Goal: Book appointment/travel/reservation

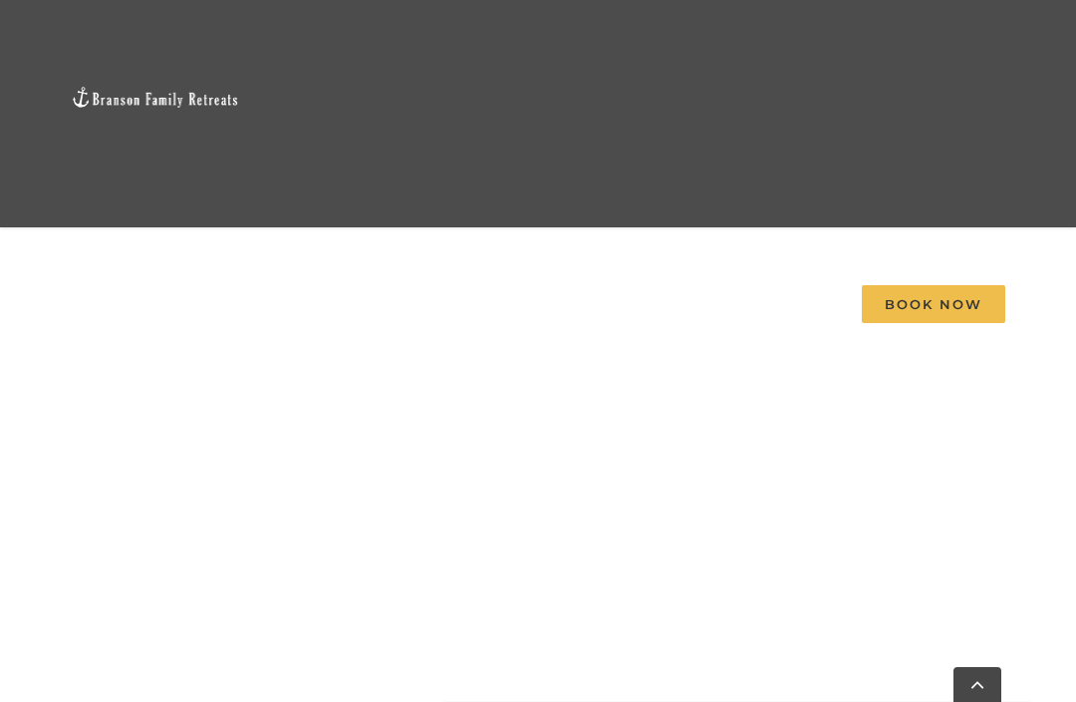
scroll to position [962, 0]
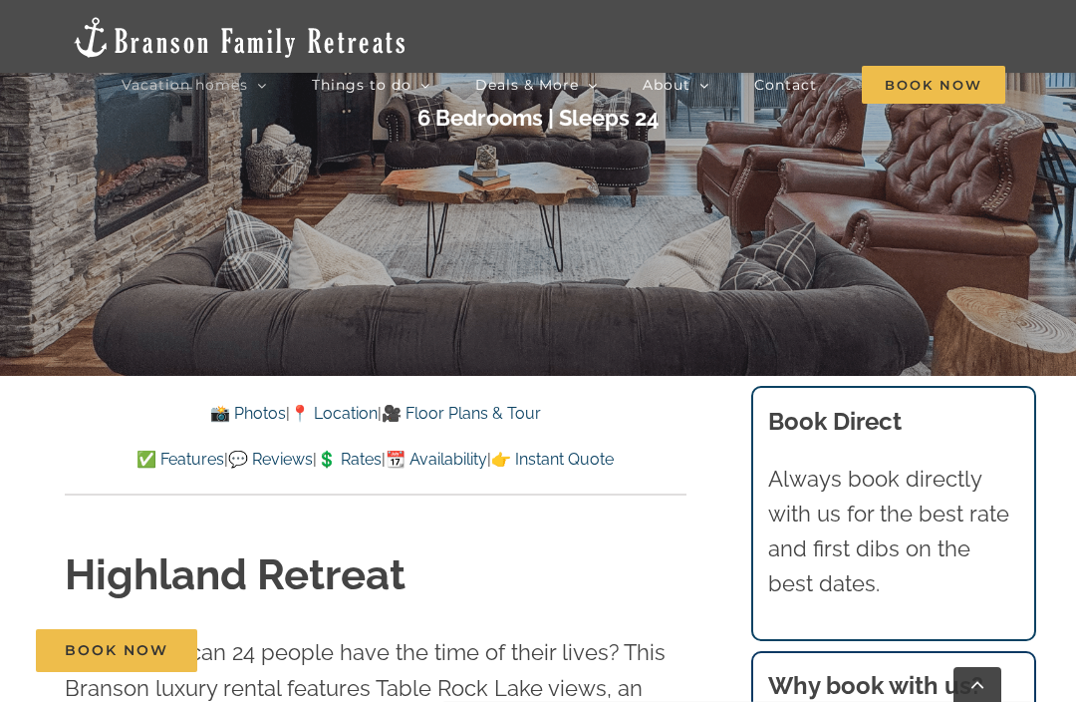
scroll to position [381, 0]
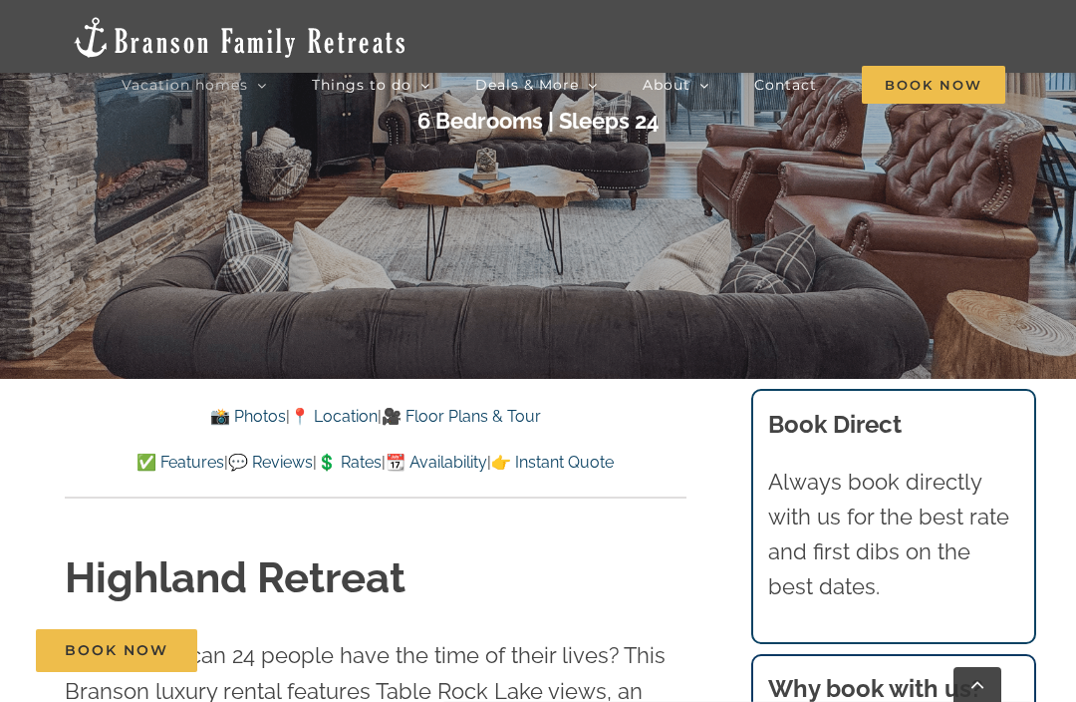
click at [217, 416] on link "📸 Photos" at bounding box center [248, 416] width 76 height 19
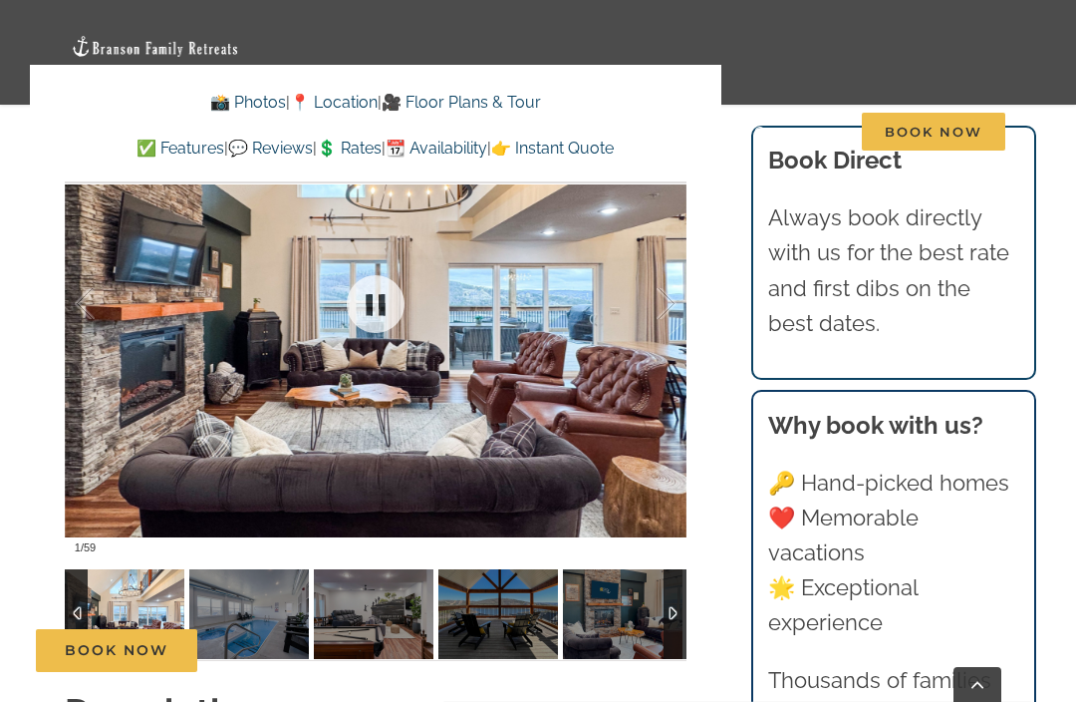
scroll to position [1505, 0]
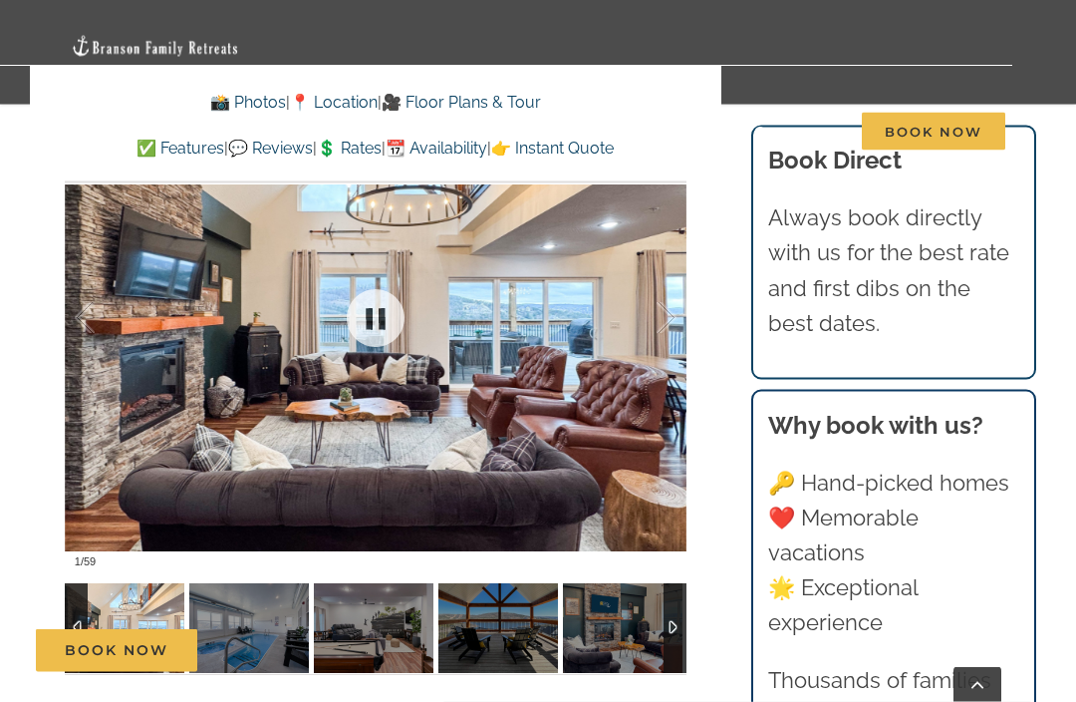
click at [124, 410] on div at bounding box center [376, 318] width 622 height 517
click at [649, 353] on div at bounding box center [646, 318] width 62 height 124
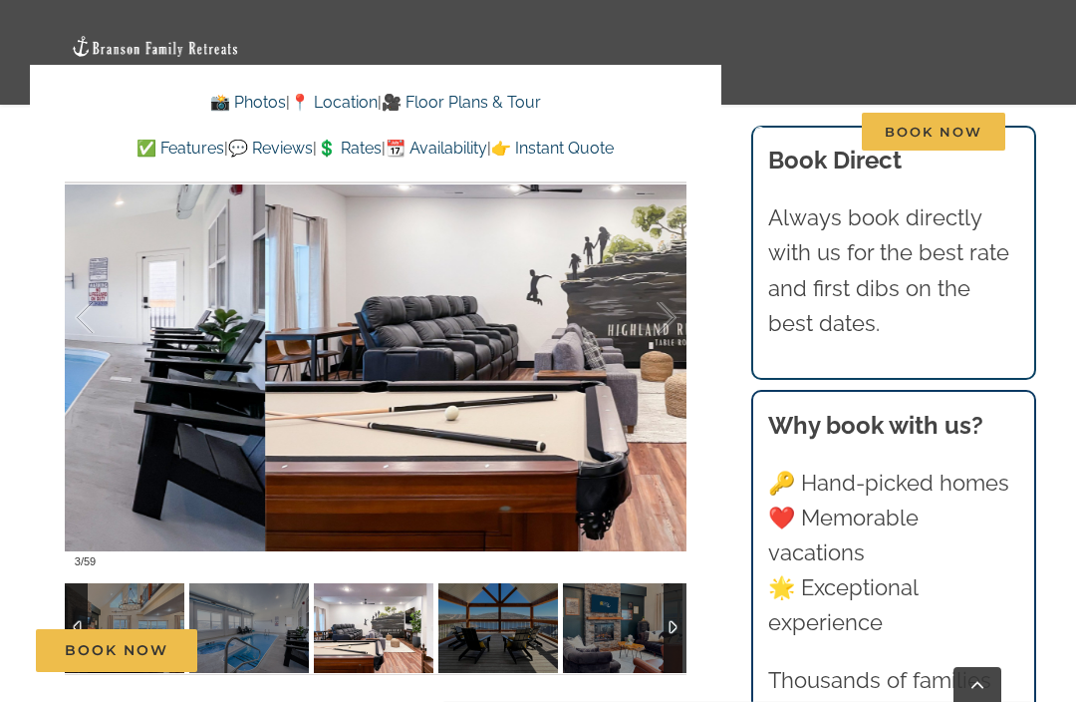
click at [671, 370] on div at bounding box center [646, 318] width 62 height 124
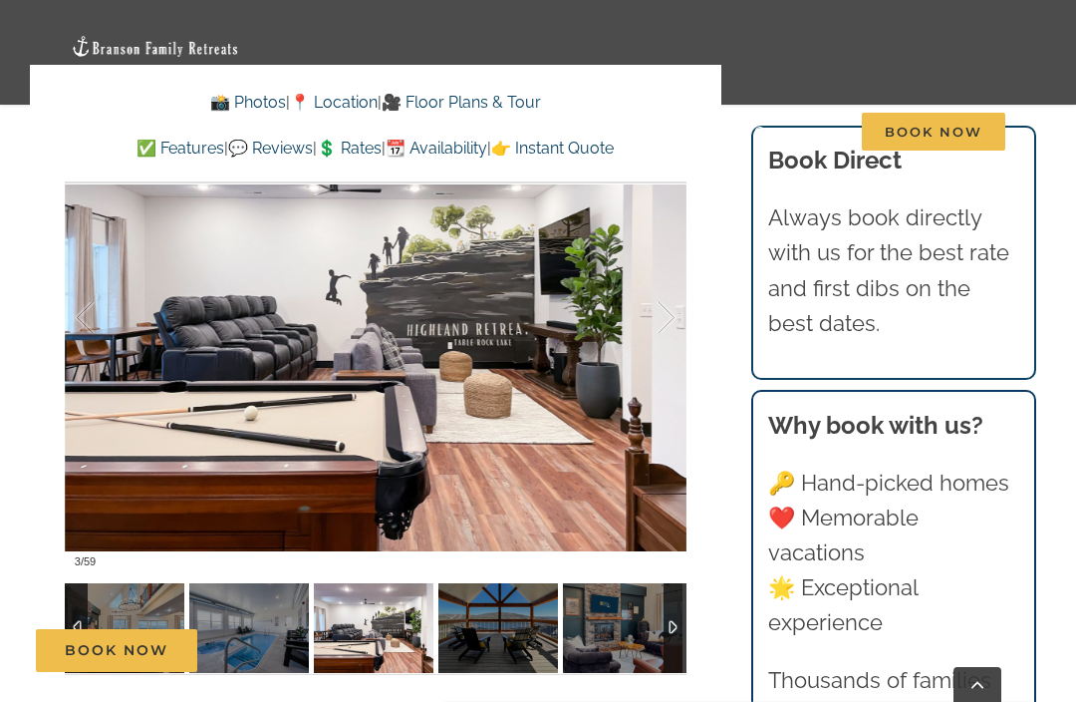
click at [673, 364] on div at bounding box center [646, 318] width 62 height 124
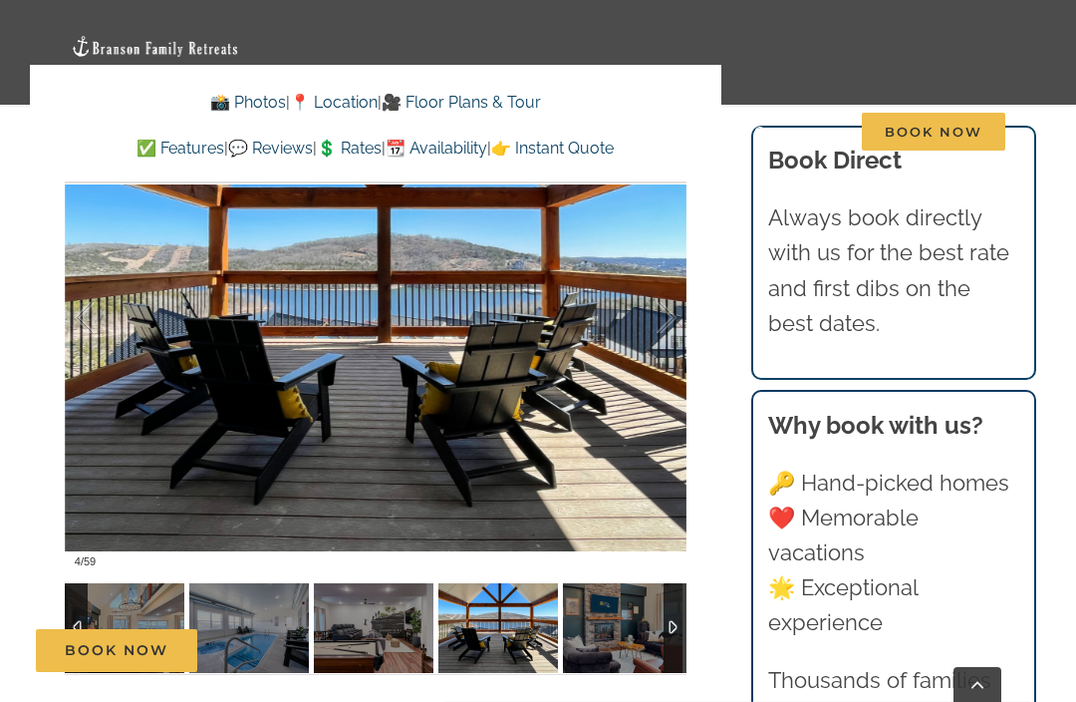
click at [672, 363] on div at bounding box center [646, 318] width 62 height 124
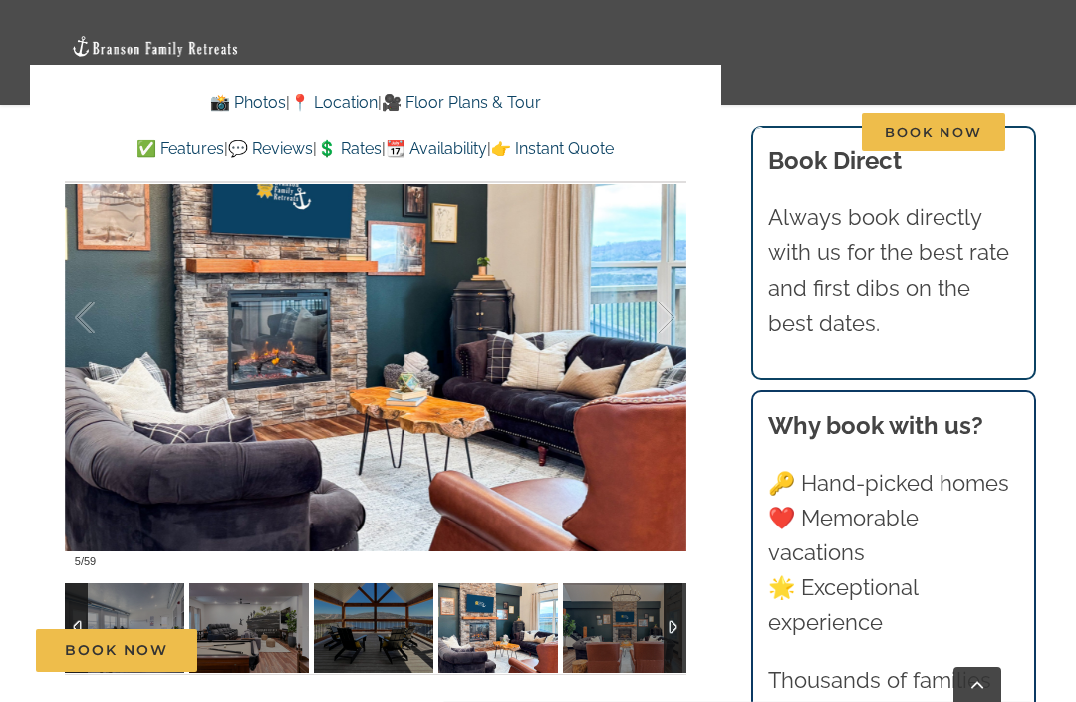
click at [670, 374] on div at bounding box center [646, 318] width 62 height 124
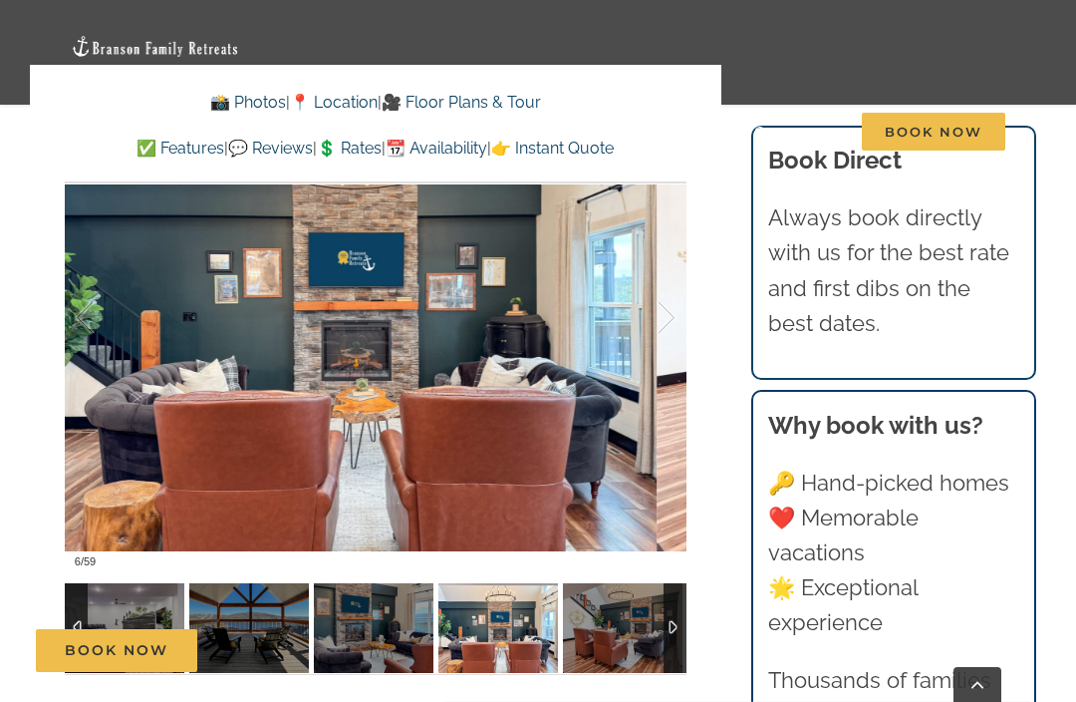
click at [670, 375] on div at bounding box center [646, 318] width 62 height 124
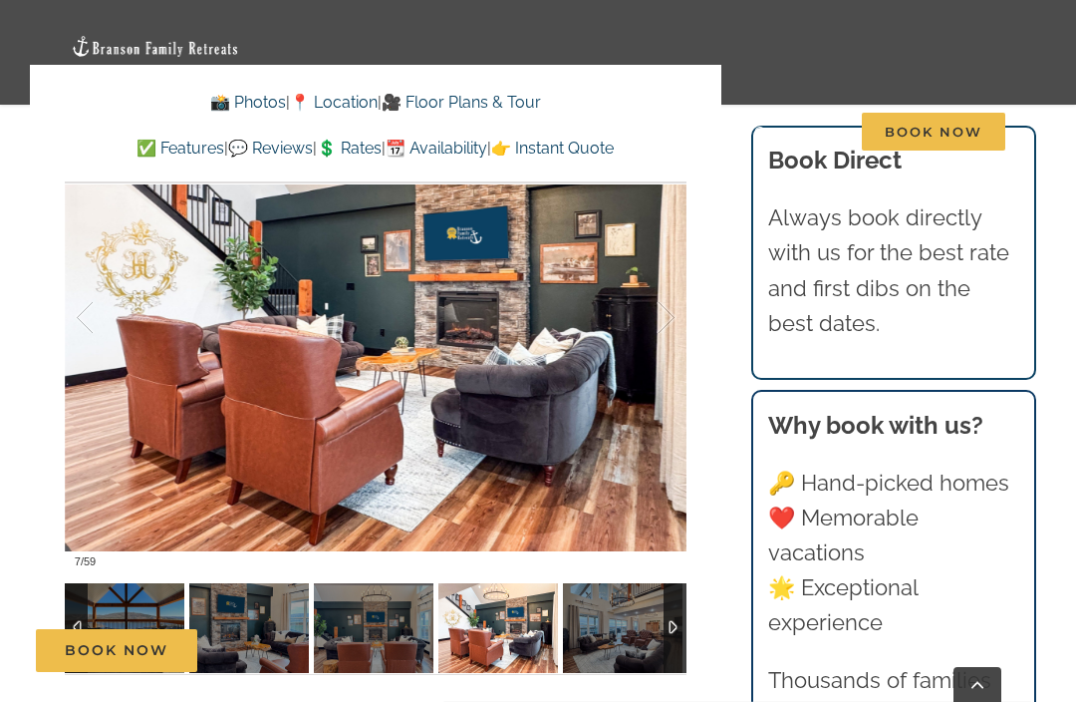
click at [676, 373] on div at bounding box center [646, 318] width 62 height 124
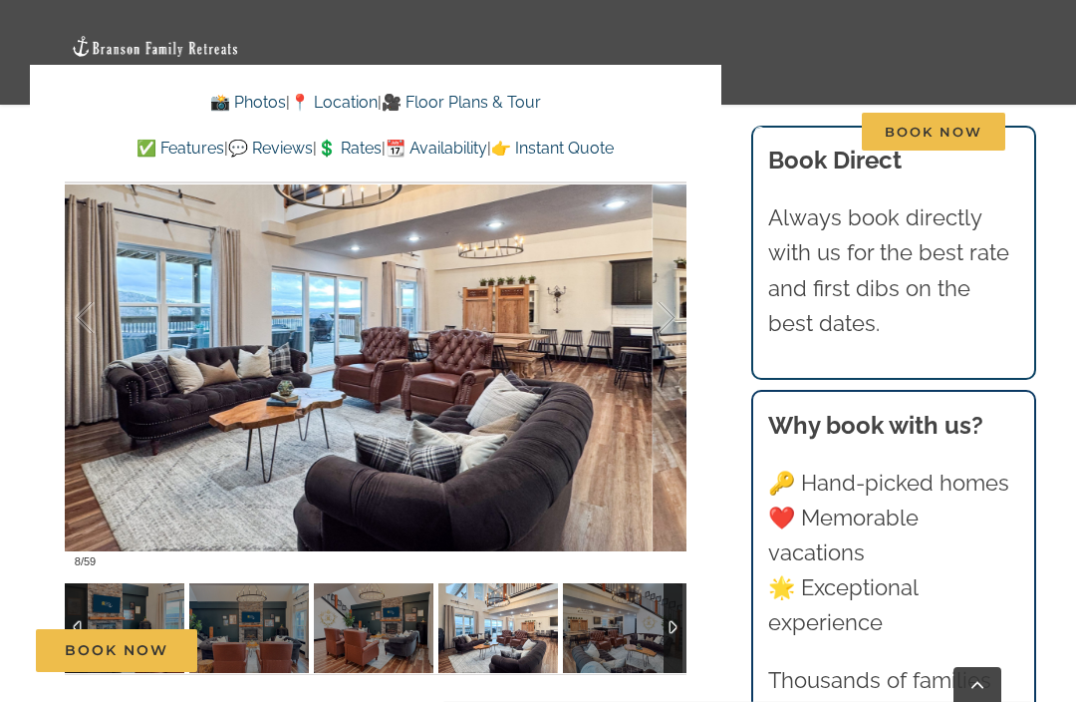
click at [672, 372] on div at bounding box center [646, 318] width 62 height 124
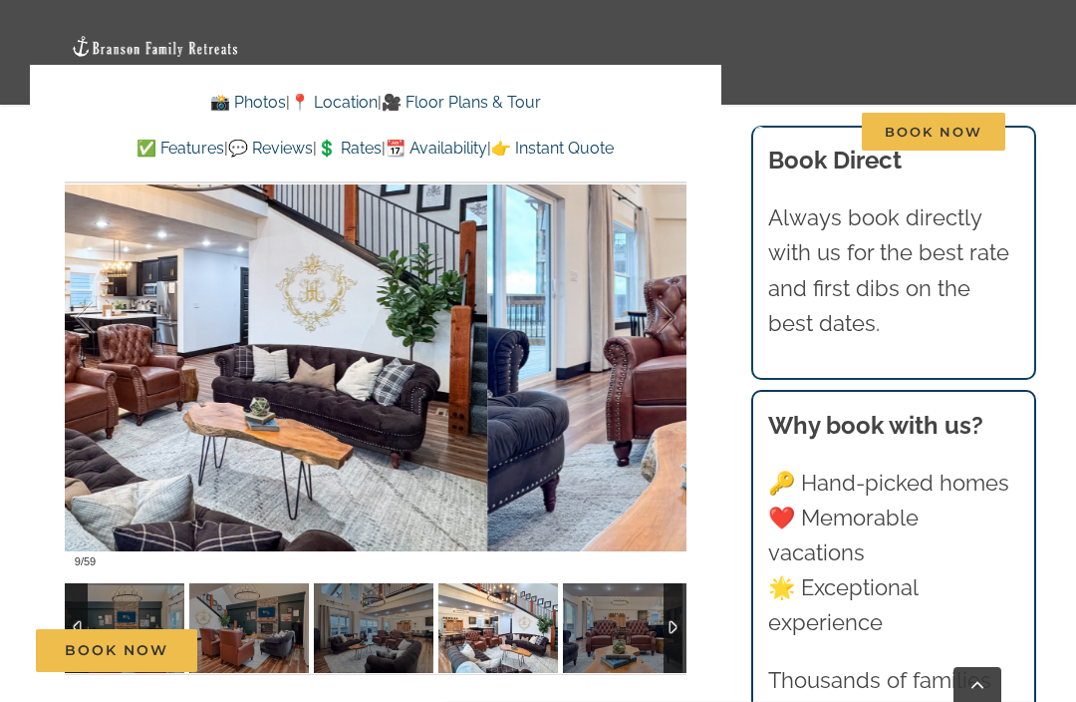
click at [668, 375] on div at bounding box center [646, 318] width 62 height 124
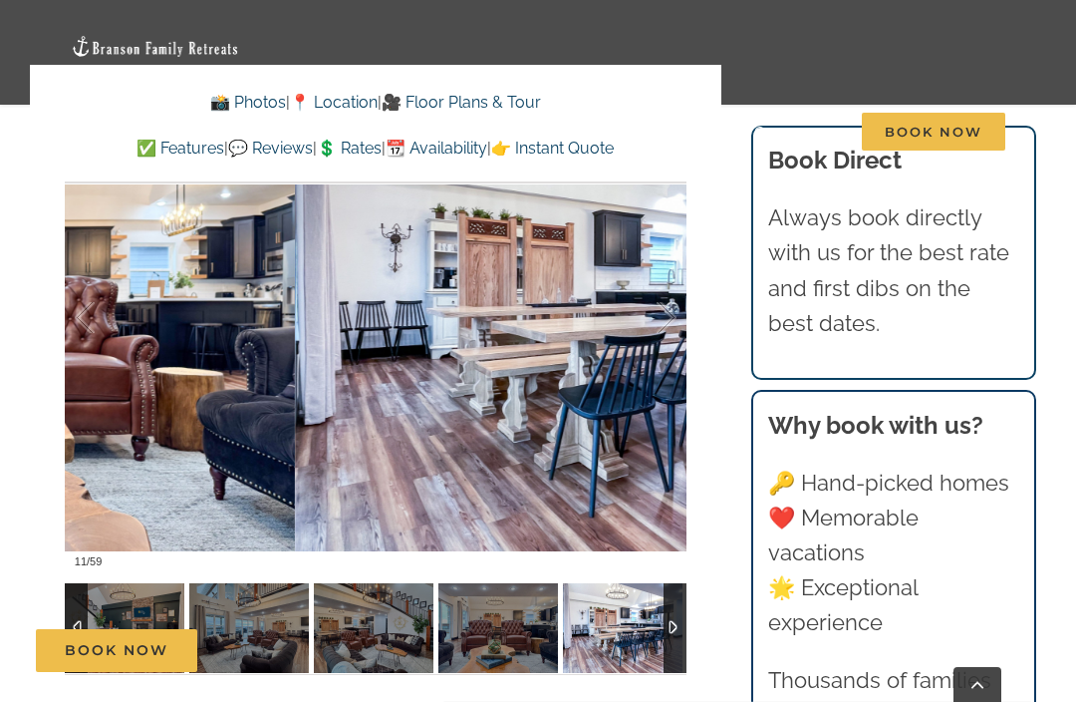
click at [664, 327] on div at bounding box center [646, 318] width 62 height 124
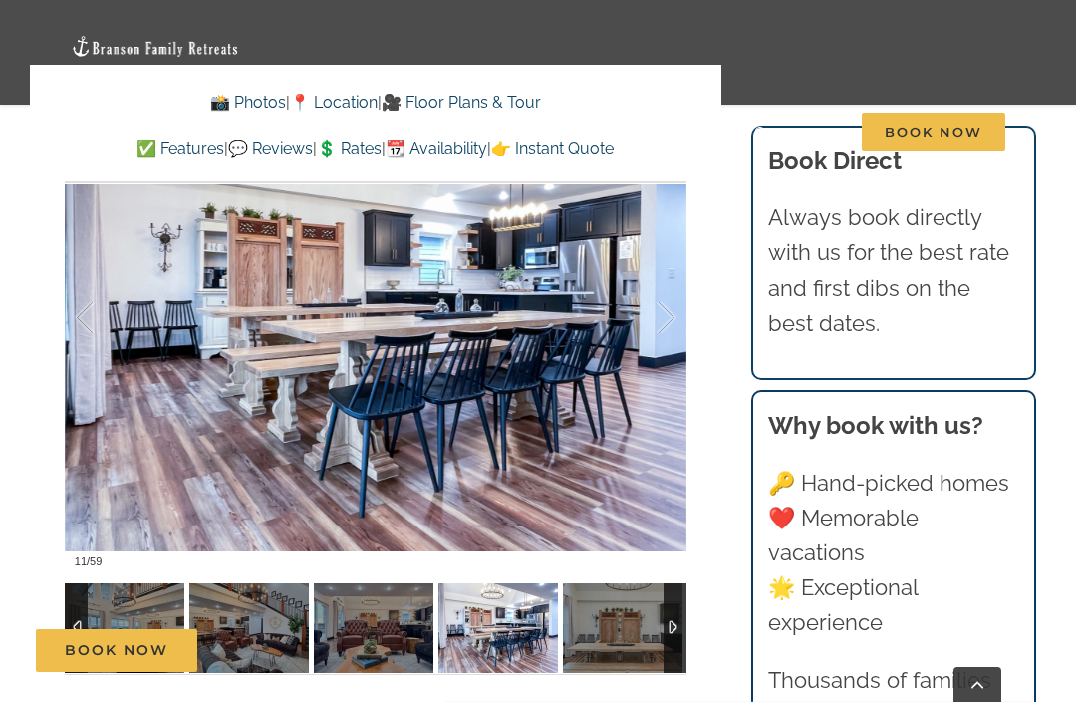
click at [665, 345] on div at bounding box center [646, 318] width 62 height 124
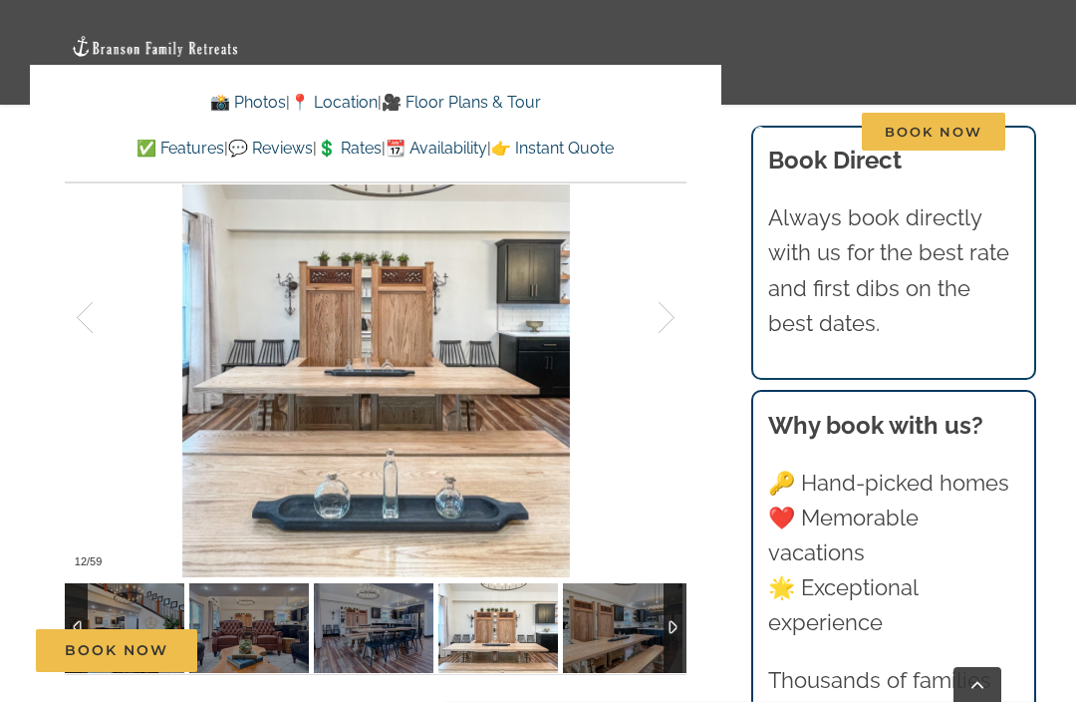
click at [676, 356] on div at bounding box center [646, 318] width 62 height 124
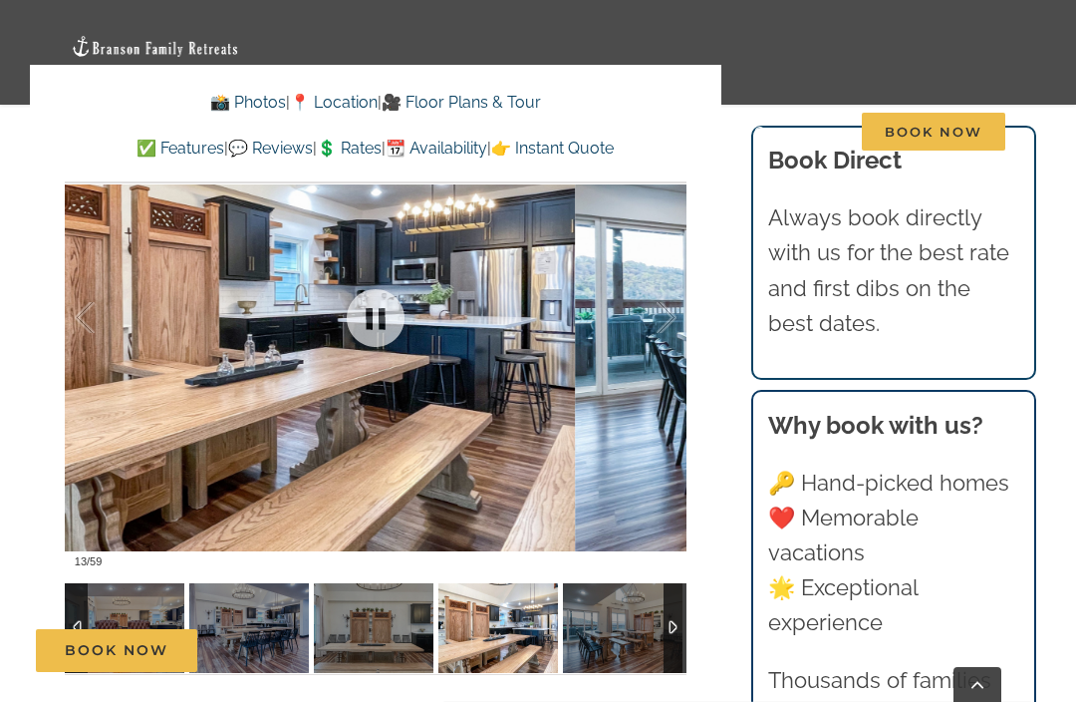
click at [655, 350] on div at bounding box center [646, 318] width 62 height 124
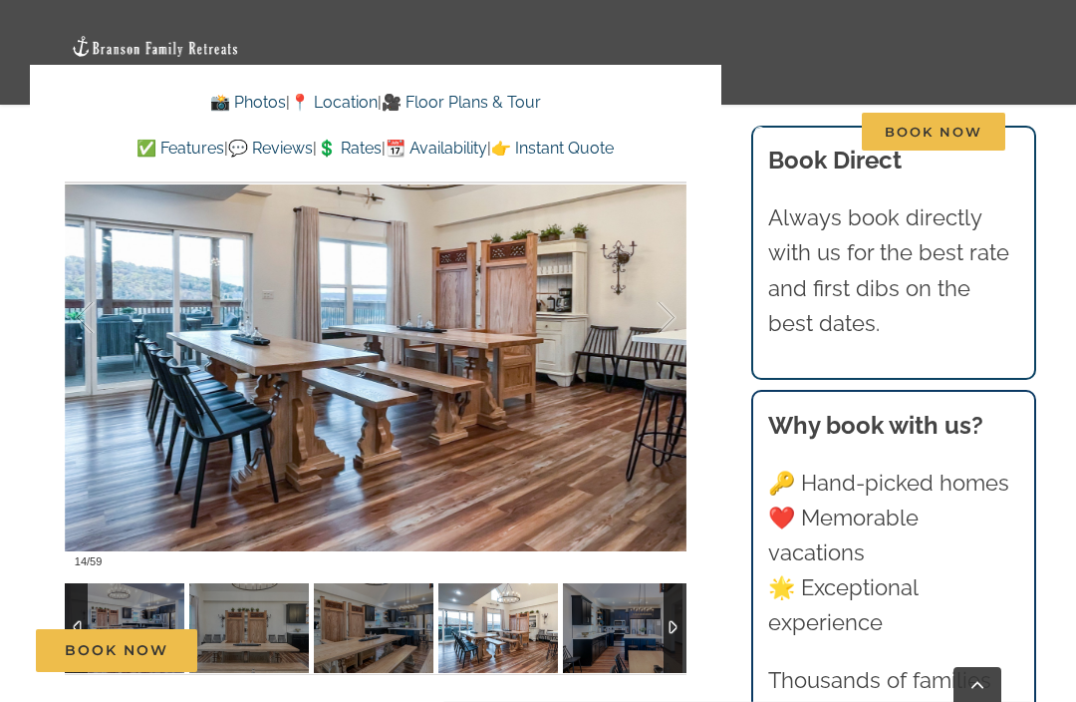
click at [667, 350] on div at bounding box center [646, 318] width 62 height 124
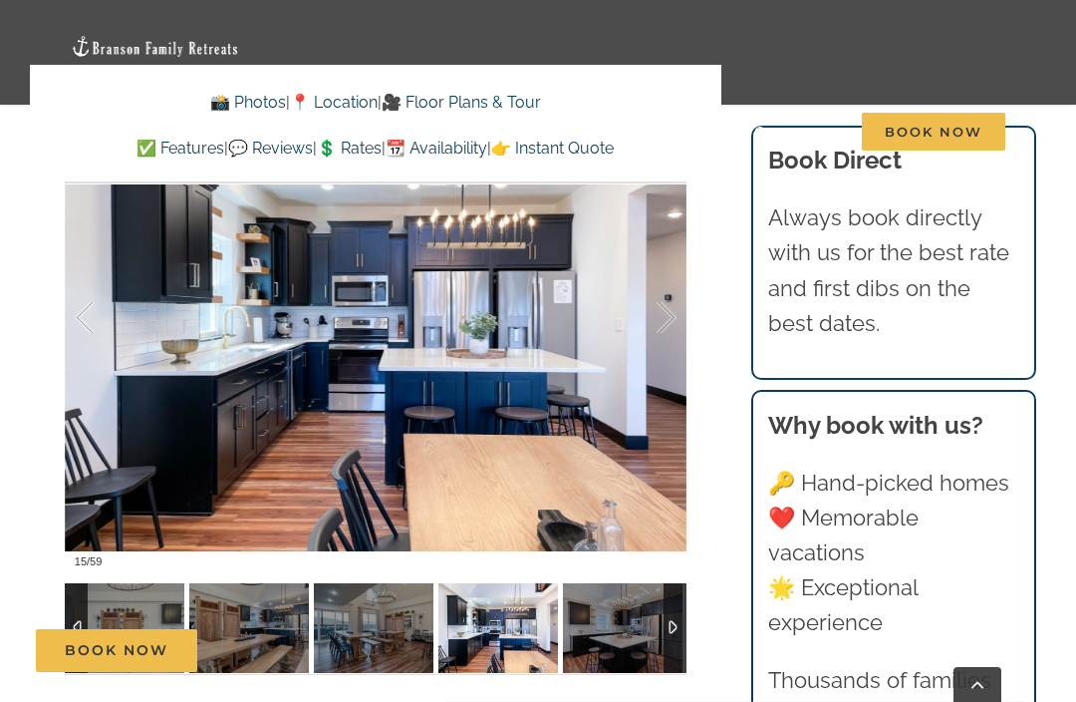
click at [659, 359] on div at bounding box center [646, 318] width 62 height 124
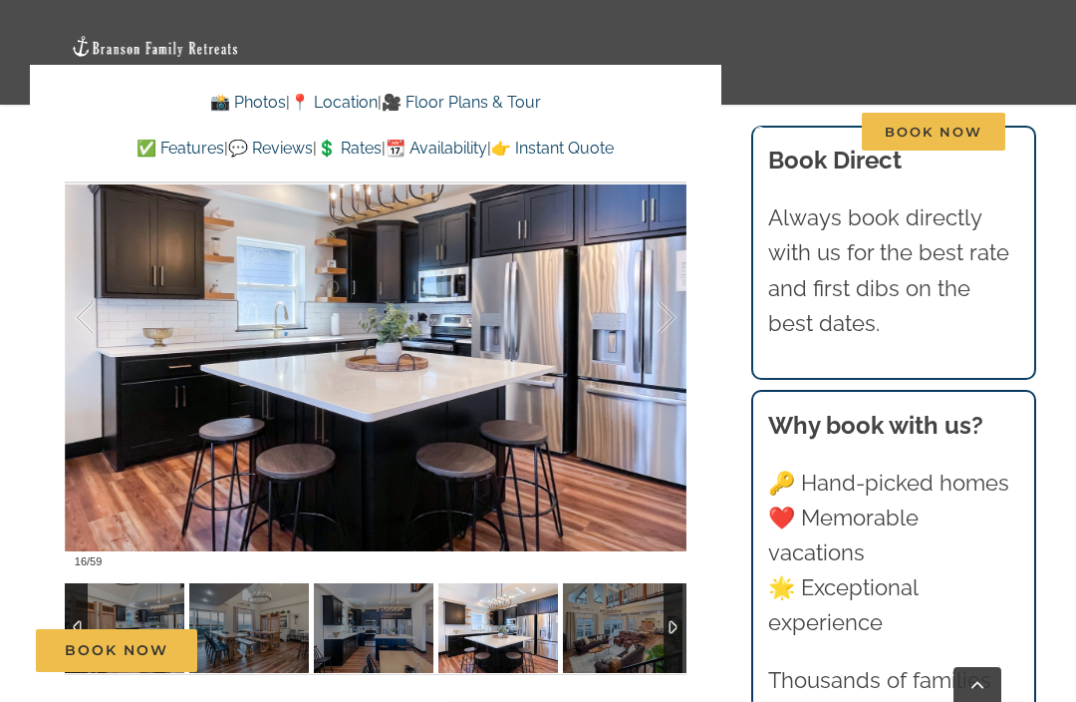
click at [676, 335] on div at bounding box center [646, 318] width 62 height 124
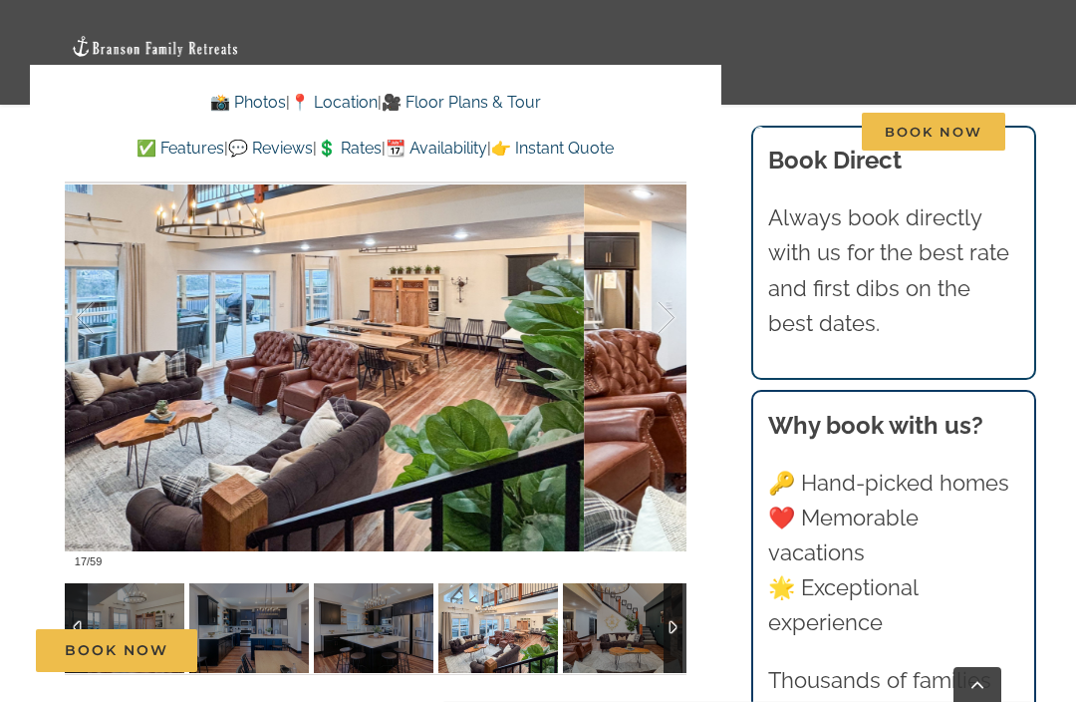
click at [672, 339] on div at bounding box center [646, 318] width 62 height 124
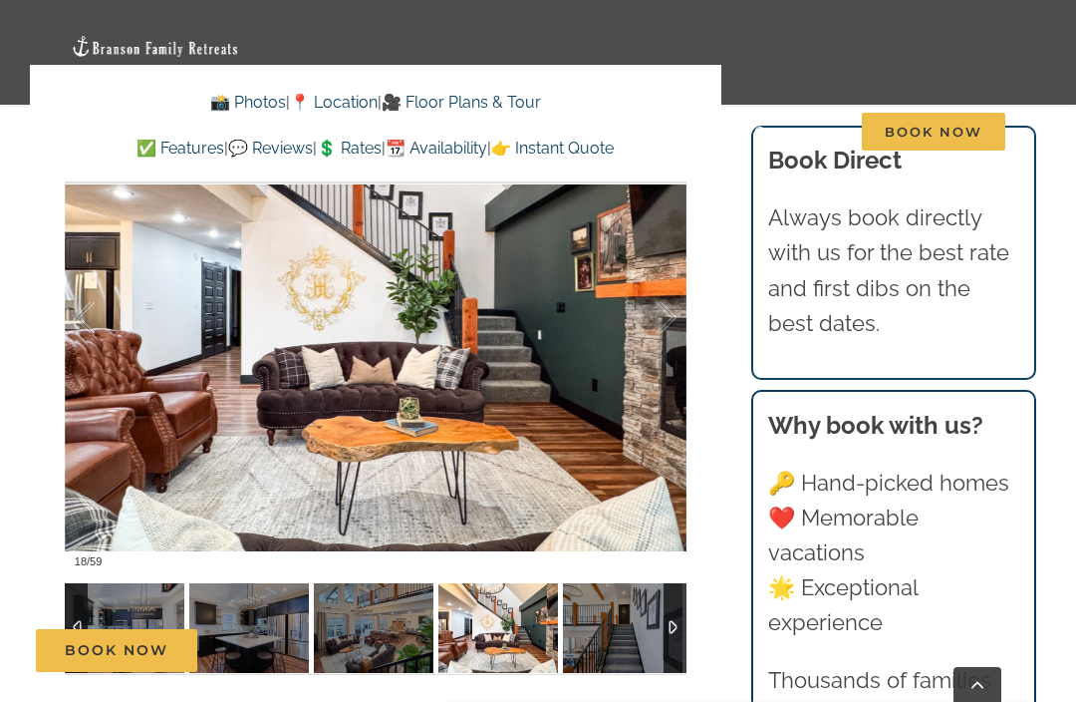
click at [669, 354] on div at bounding box center [646, 318] width 62 height 124
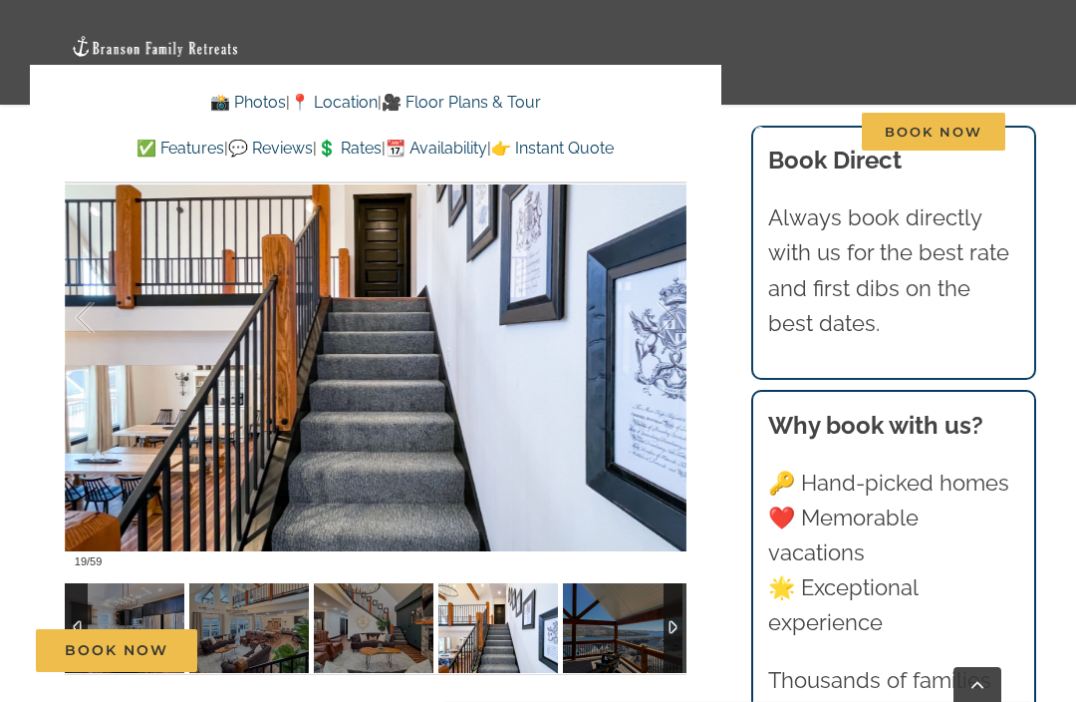
click at [670, 355] on div at bounding box center [646, 318] width 62 height 124
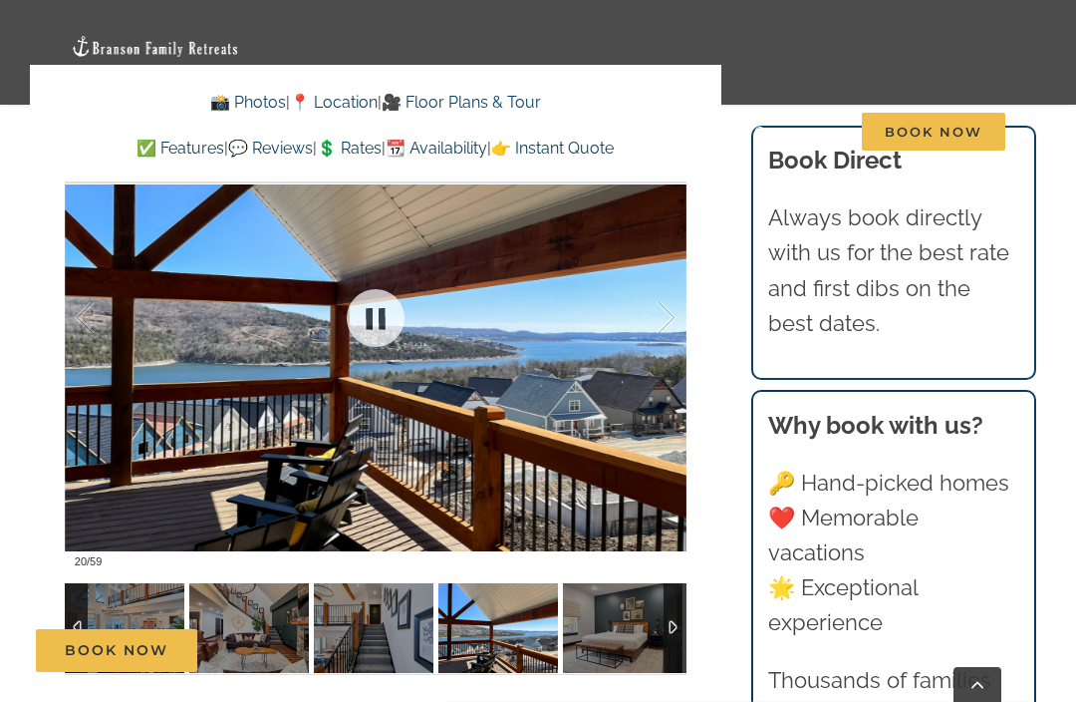
click at [661, 368] on div at bounding box center [646, 318] width 62 height 124
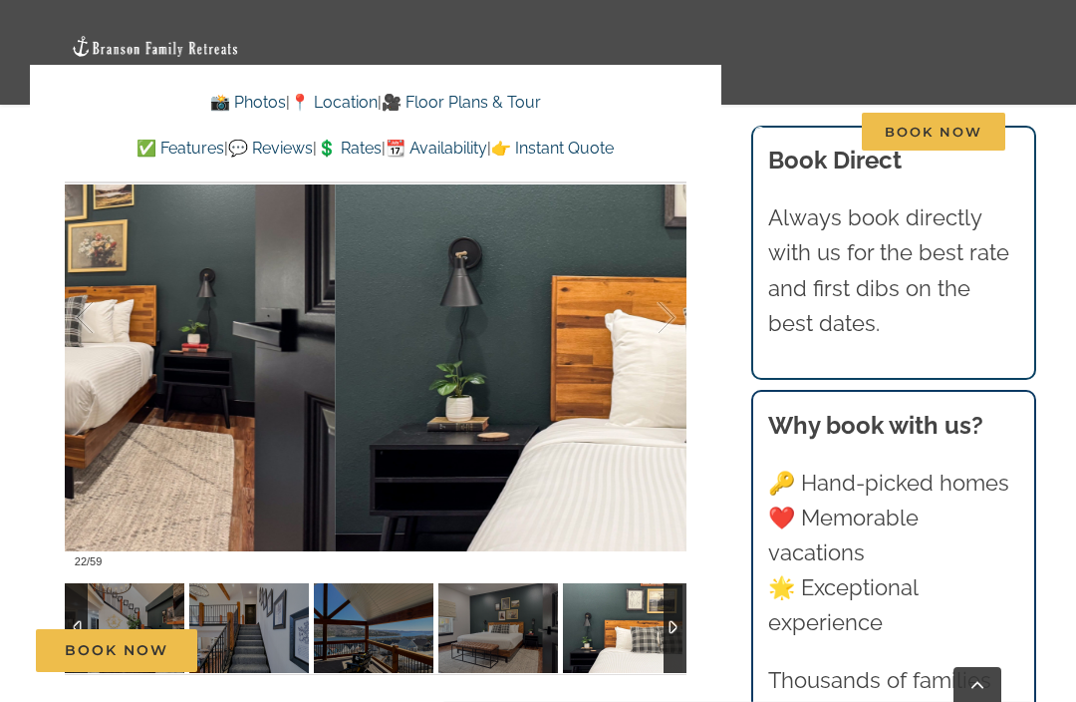
click at [669, 319] on div at bounding box center [646, 318] width 62 height 124
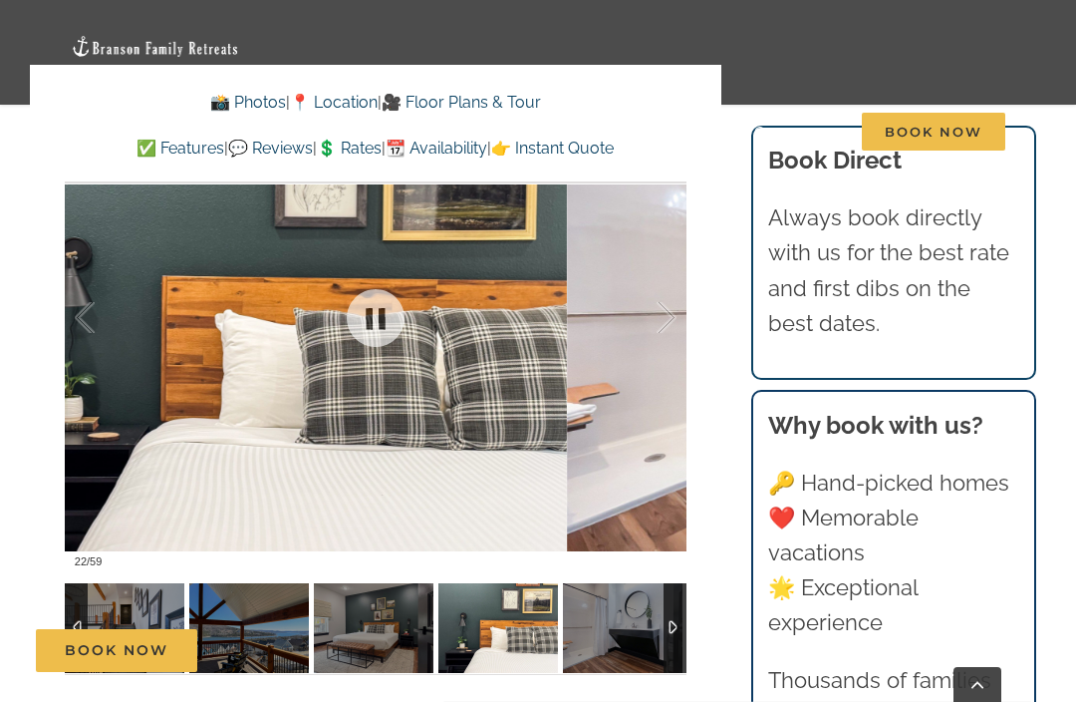
click at [664, 324] on div at bounding box center [646, 318] width 62 height 124
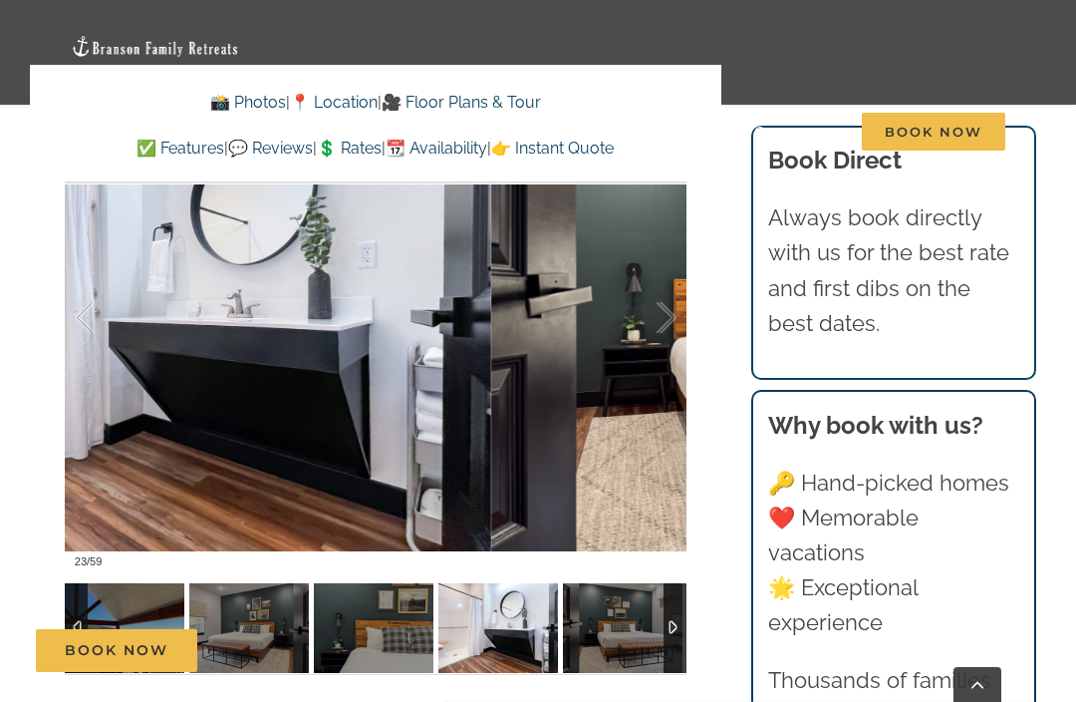
click at [674, 317] on div at bounding box center [646, 318] width 62 height 124
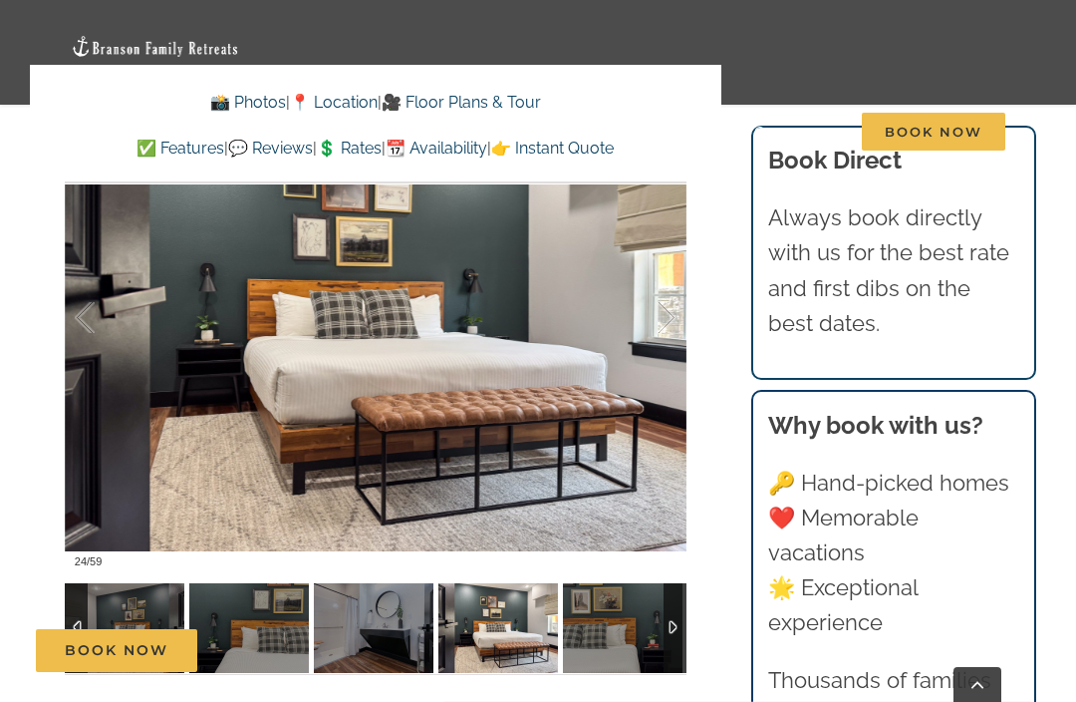
click at [672, 319] on div at bounding box center [646, 318] width 62 height 124
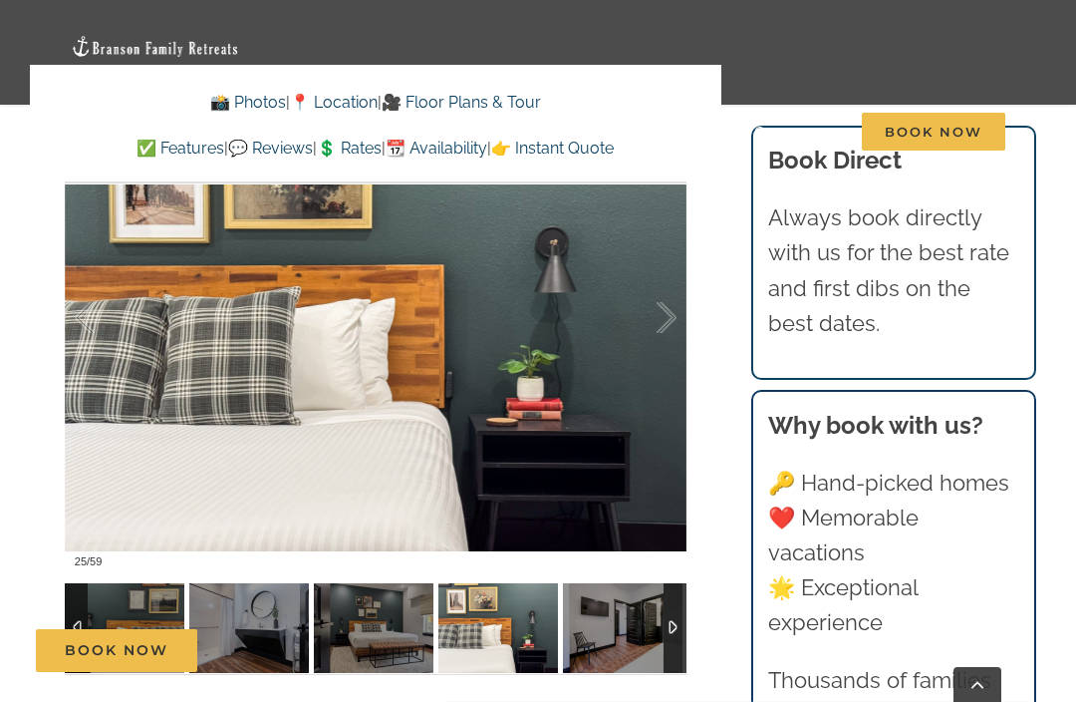
click at [674, 319] on div at bounding box center [646, 318] width 62 height 124
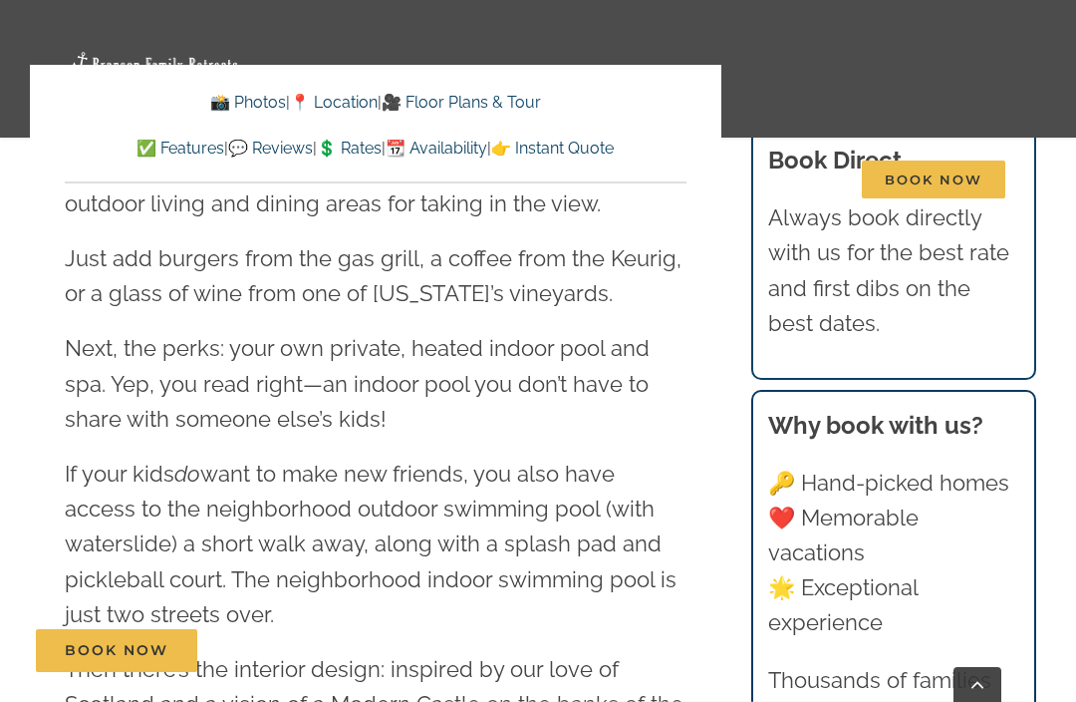
scroll to position [2291, 0]
click at [614, 147] on link "👉 Instant Quote" at bounding box center [552, 148] width 123 height 19
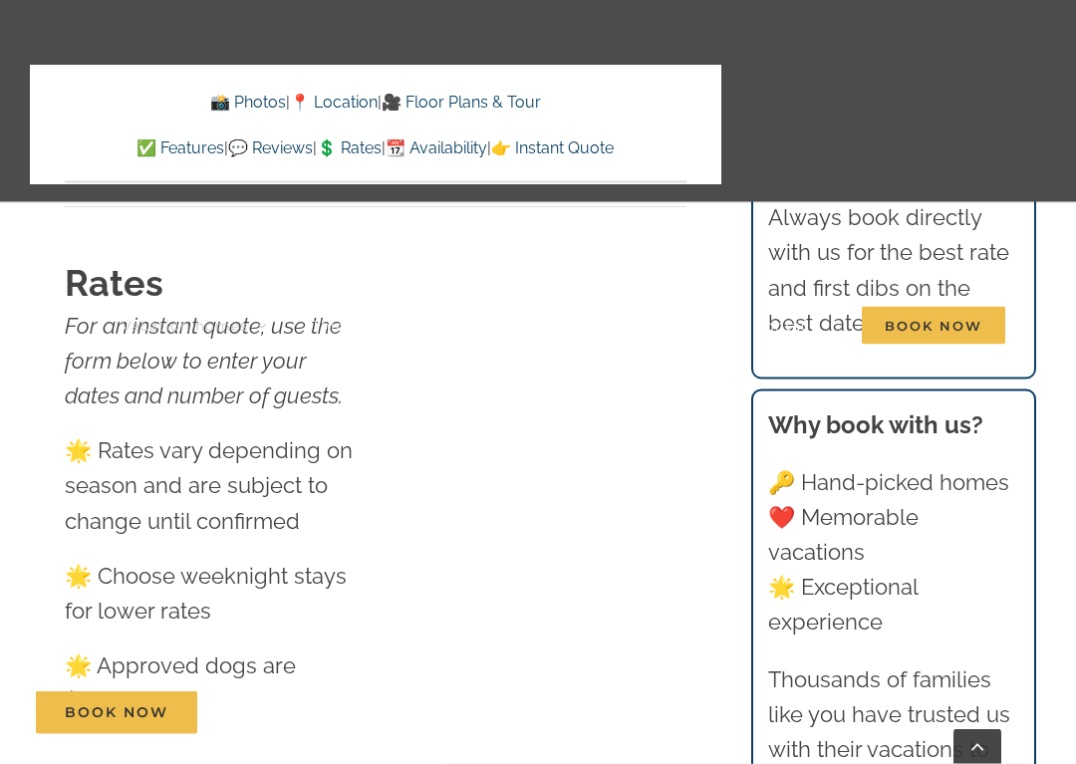
scroll to position [11294, 0]
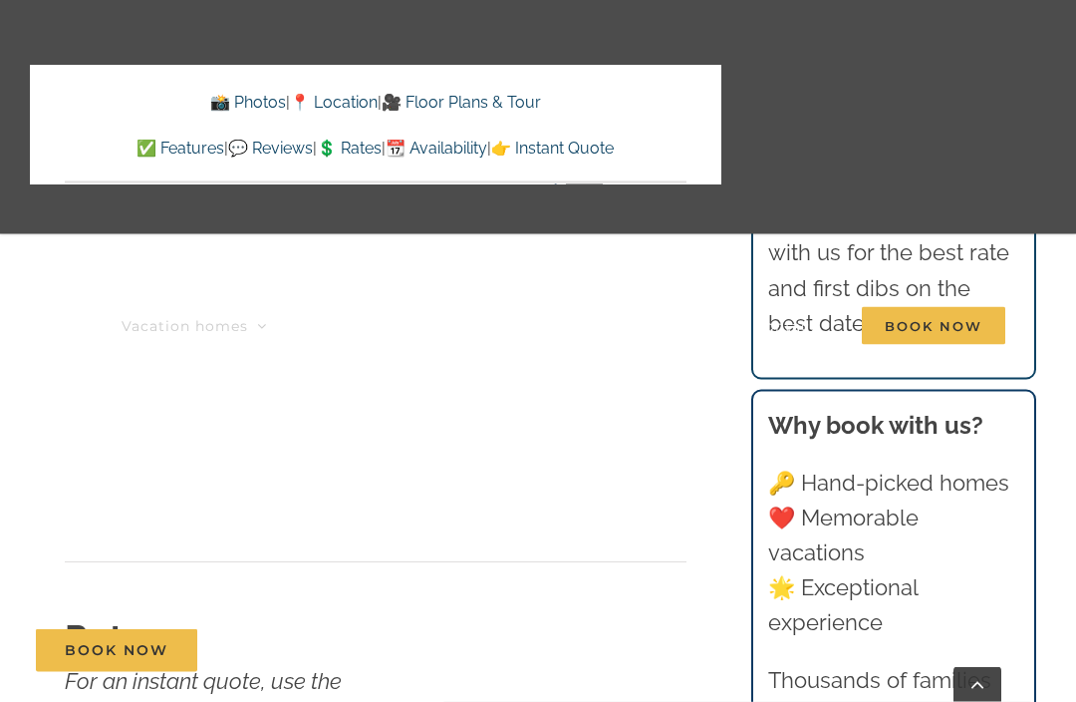
click at [137, 143] on link "✅ Features" at bounding box center [181, 148] width 88 height 19
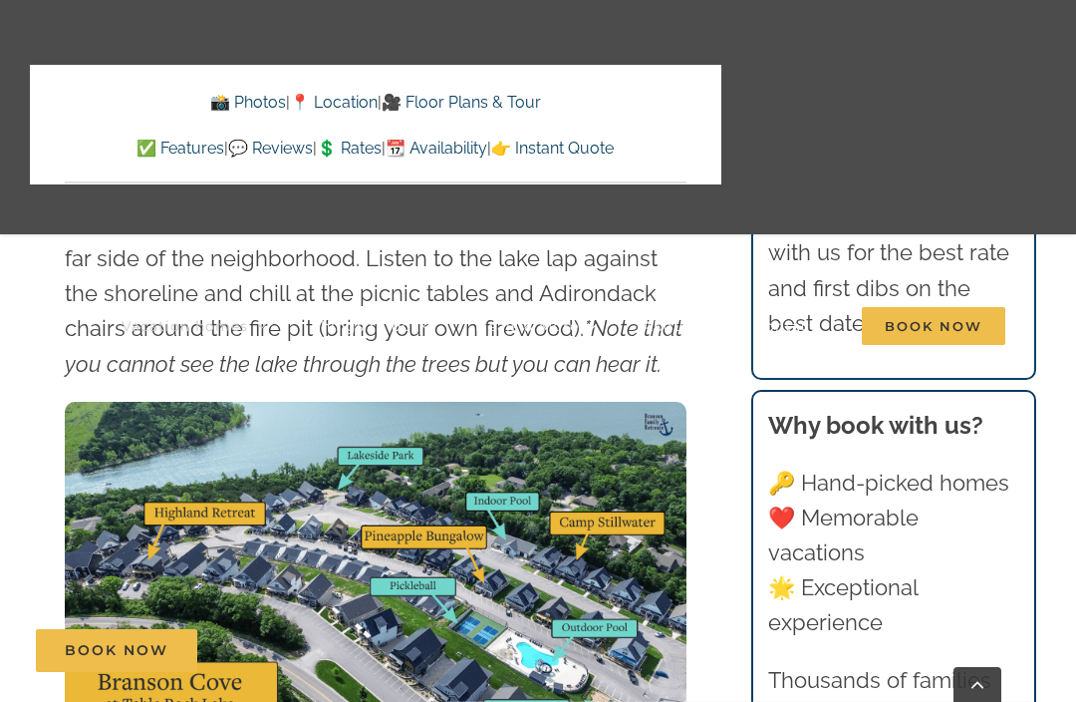
scroll to position [5558, 0]
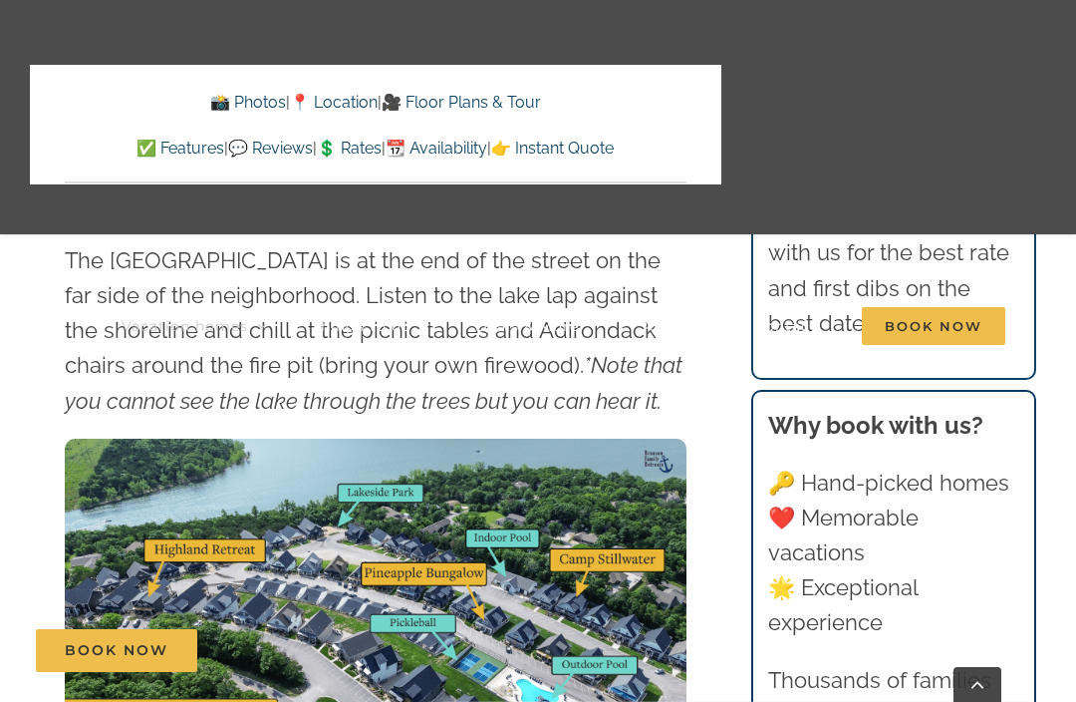
scroll to position [10933, 0]
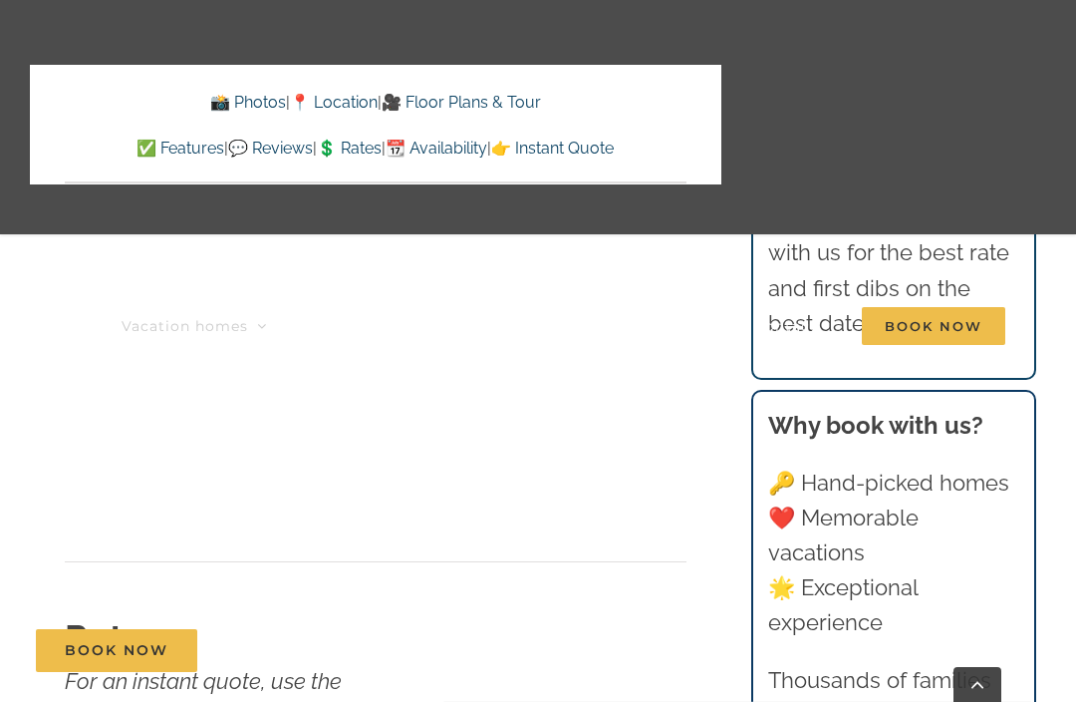
scroll to position [2292, 0]
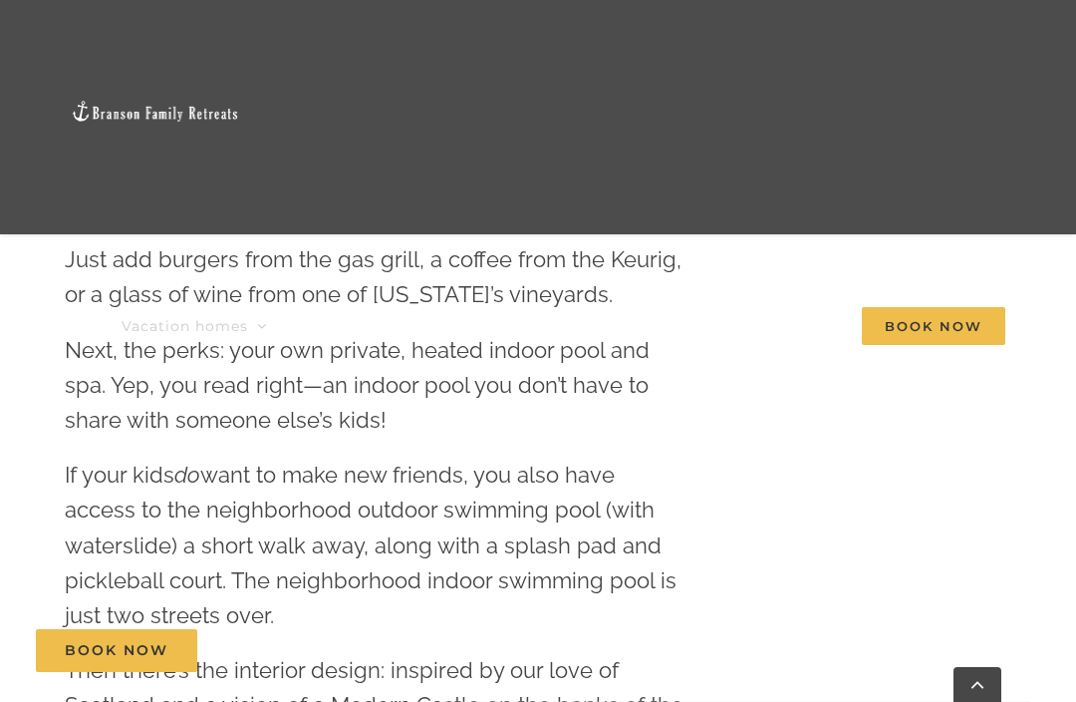
scroll to position [381, 0]
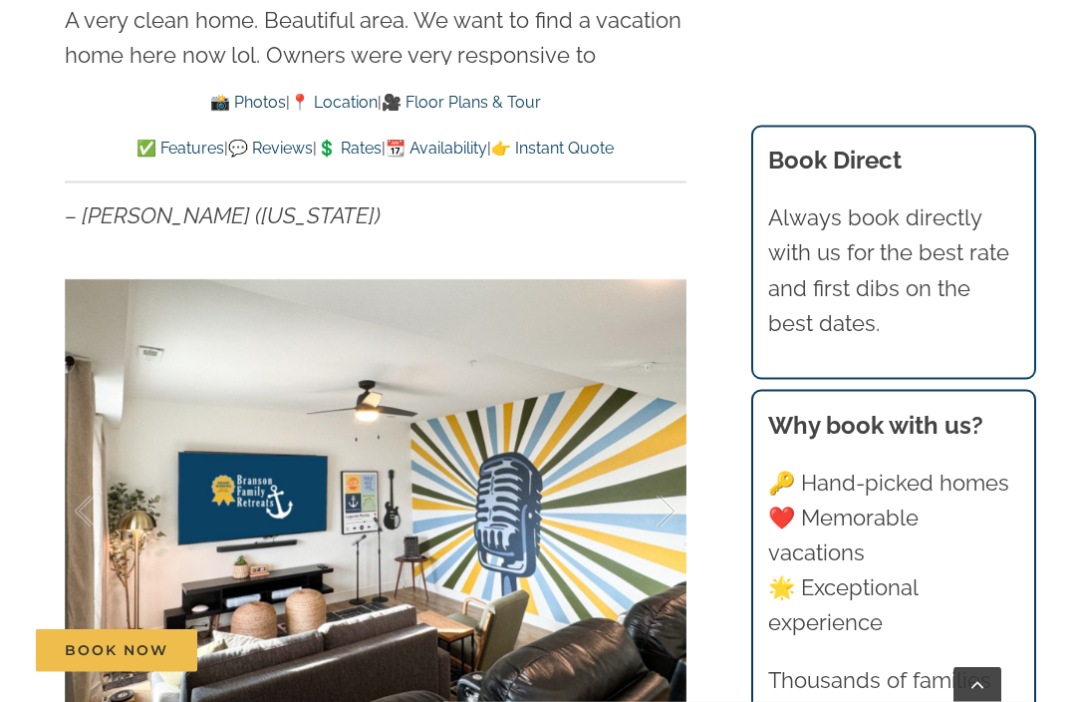
click at [137, 141] on link "✅ Features" at bounding box center [181, 148] width 88 height 19
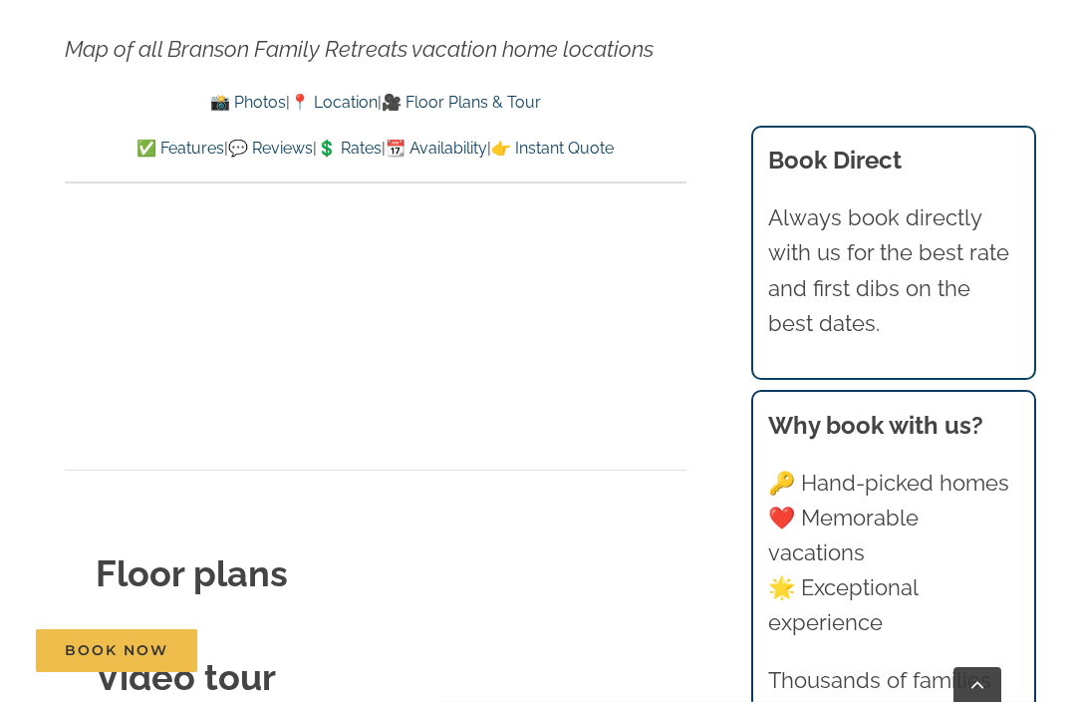
scroll to position [6475, 0]
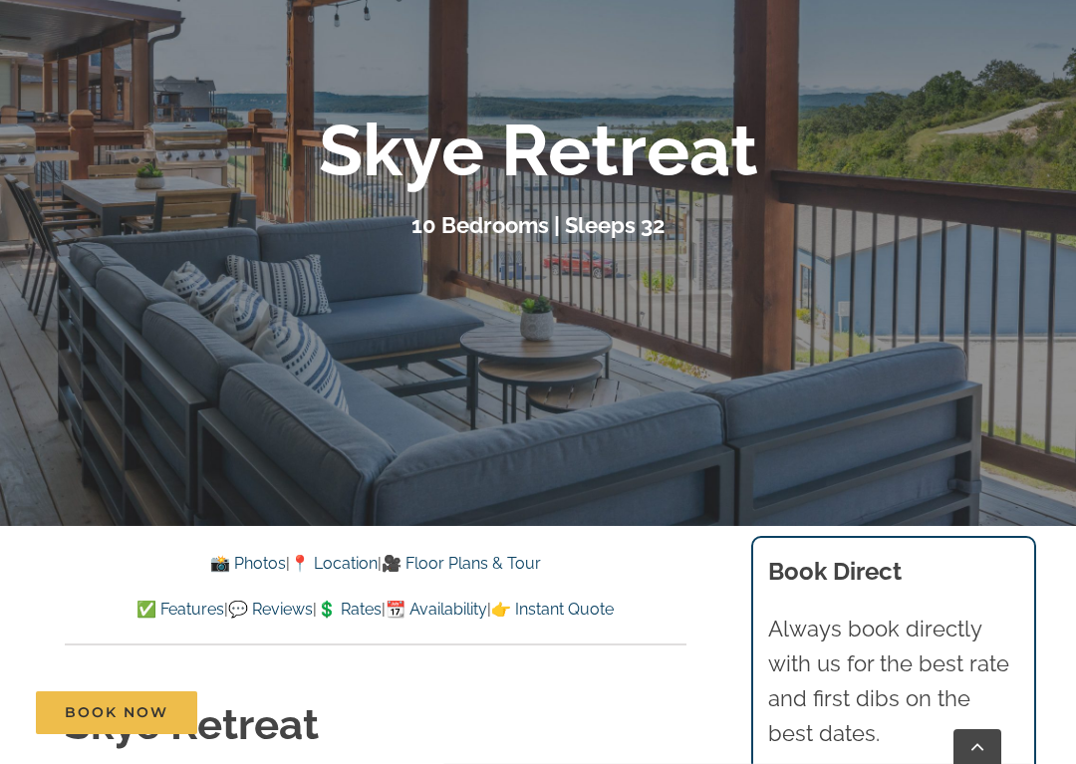
scroll to position [232, 0]
click at [214, 572] on link "📸 Photos" at bounding box center [248, 564] width 76 height 19
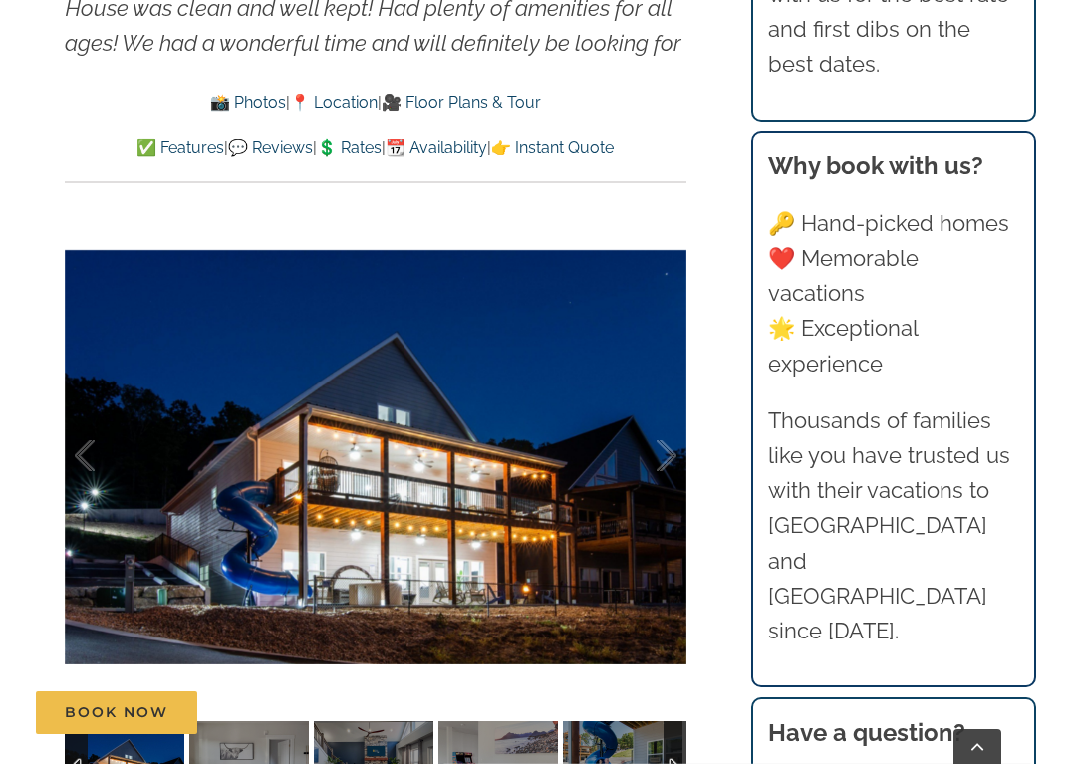
scroll to position [1421, 0]
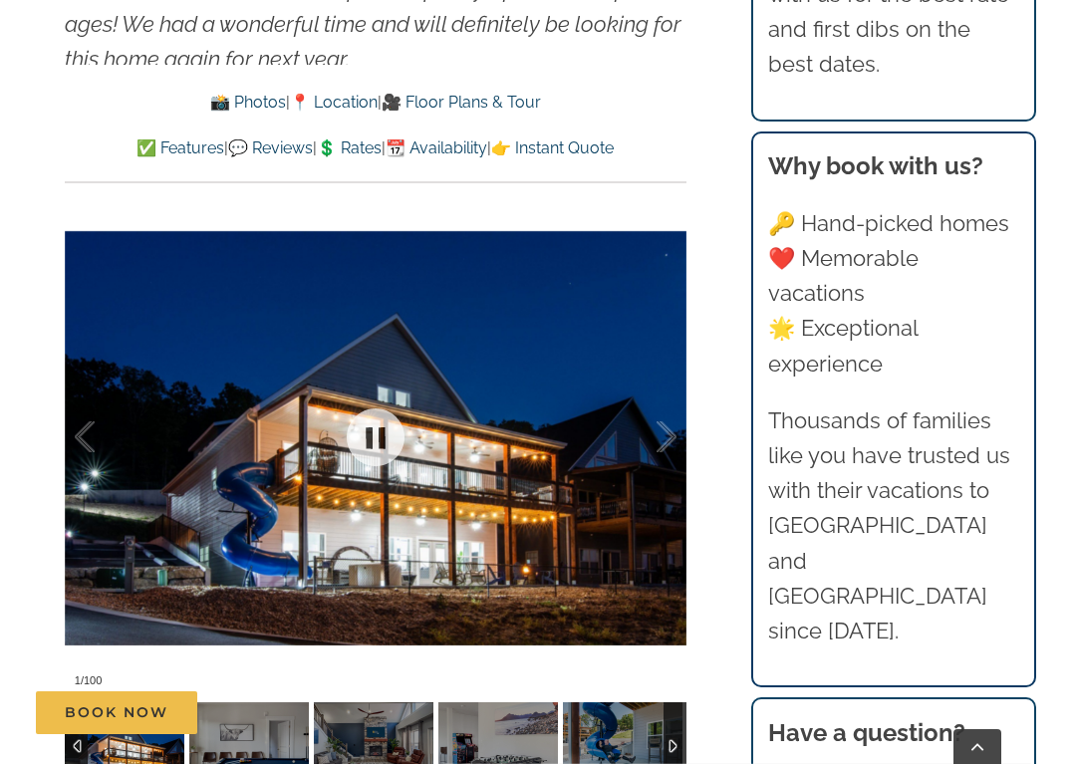
click at [348, 498] on div at bounding box center [376, 437] width 622 height 517
click at [665, 395] on div at bounding box center [646, 438] width 62 height 124
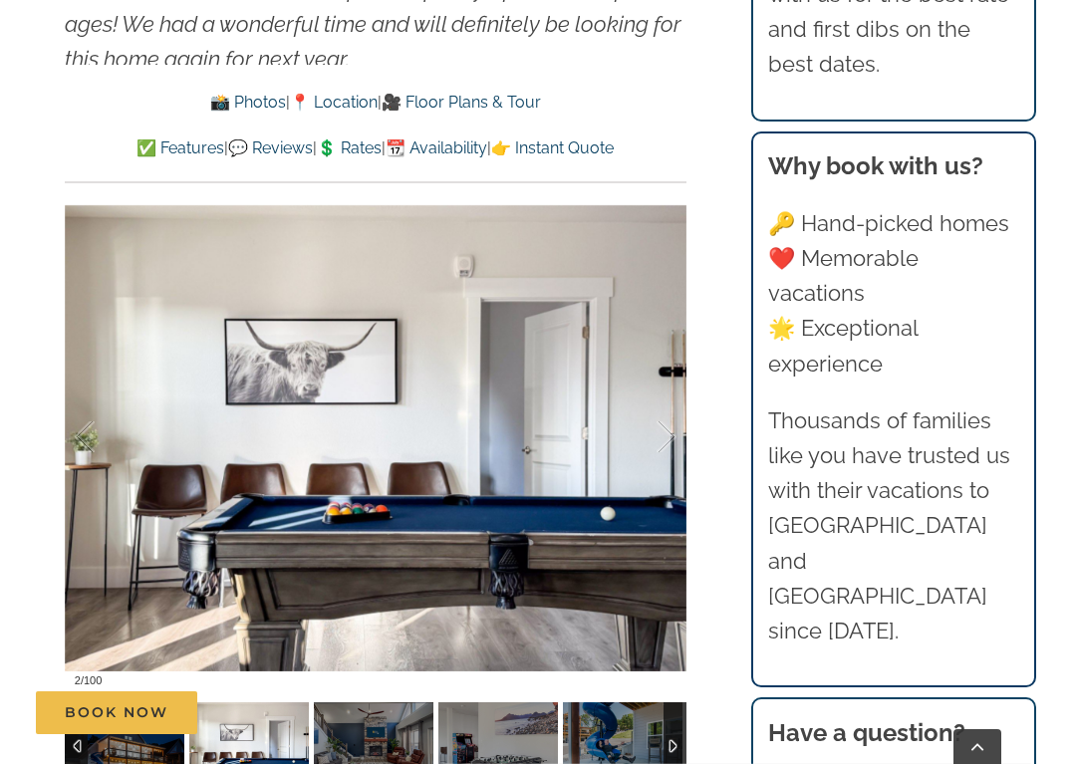
click at [670, 399] on div at bounding box center [646, 438] width 62 height 124
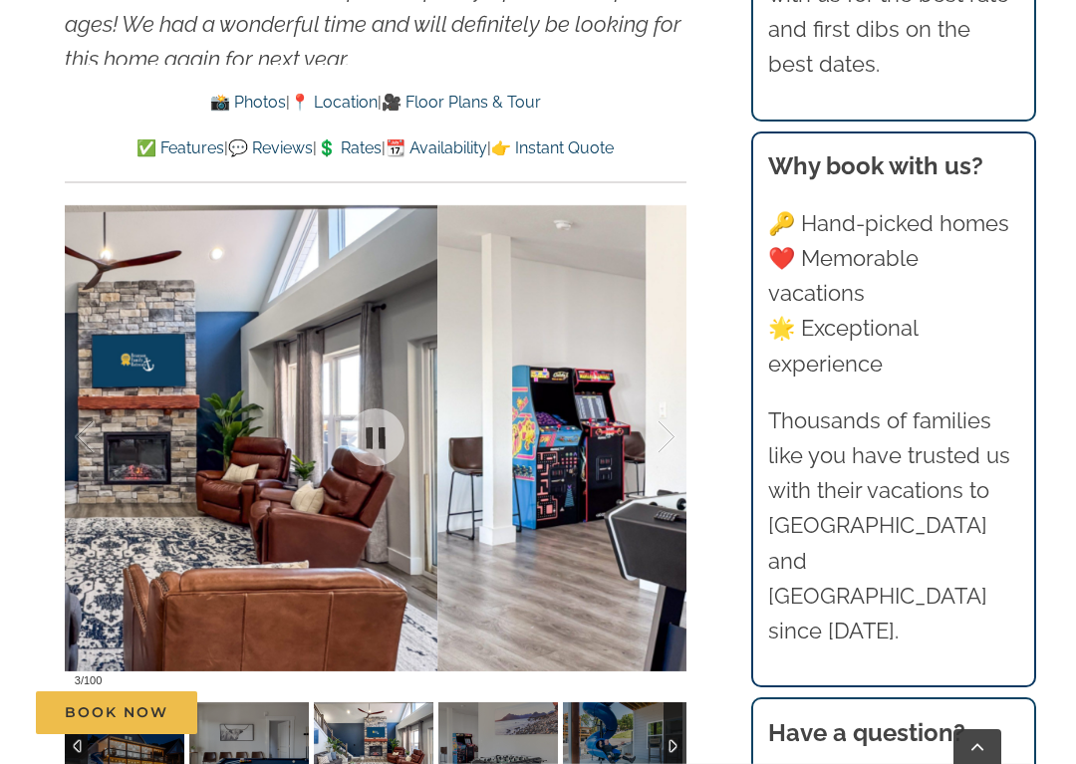
click at [660, 386] on div at bounding box center [646, 438] width 62 height 124
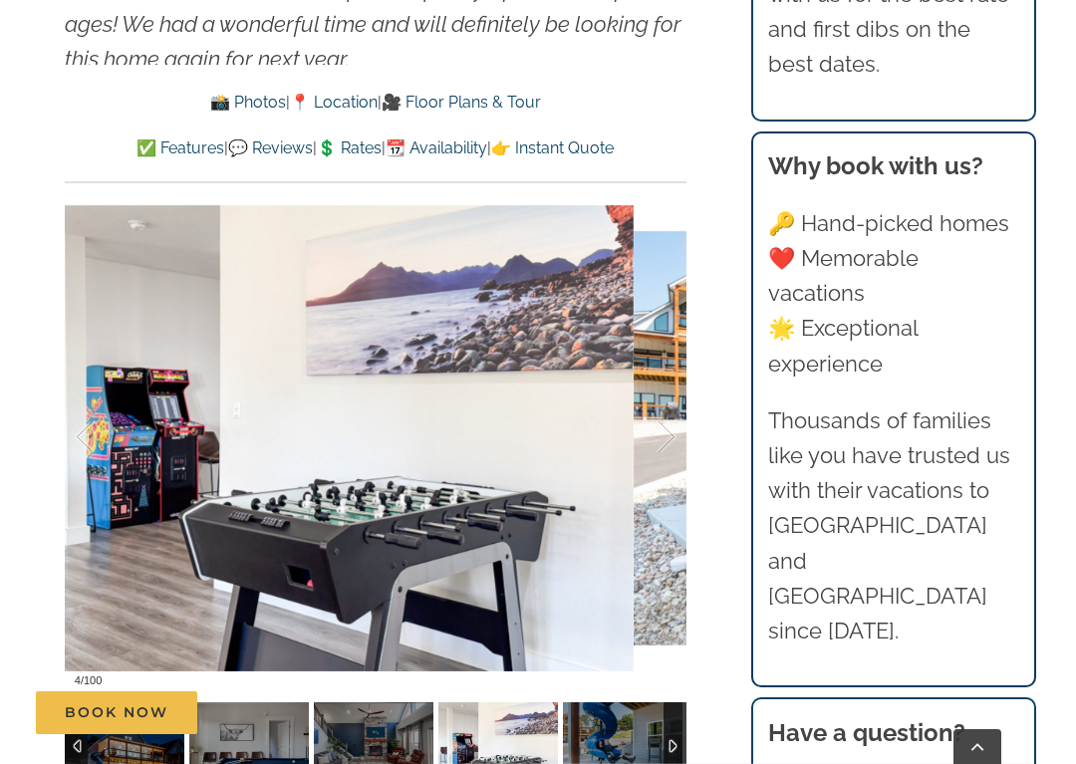
click at [668, 389] on div at bounding box center [646, 438] width 62 height 124
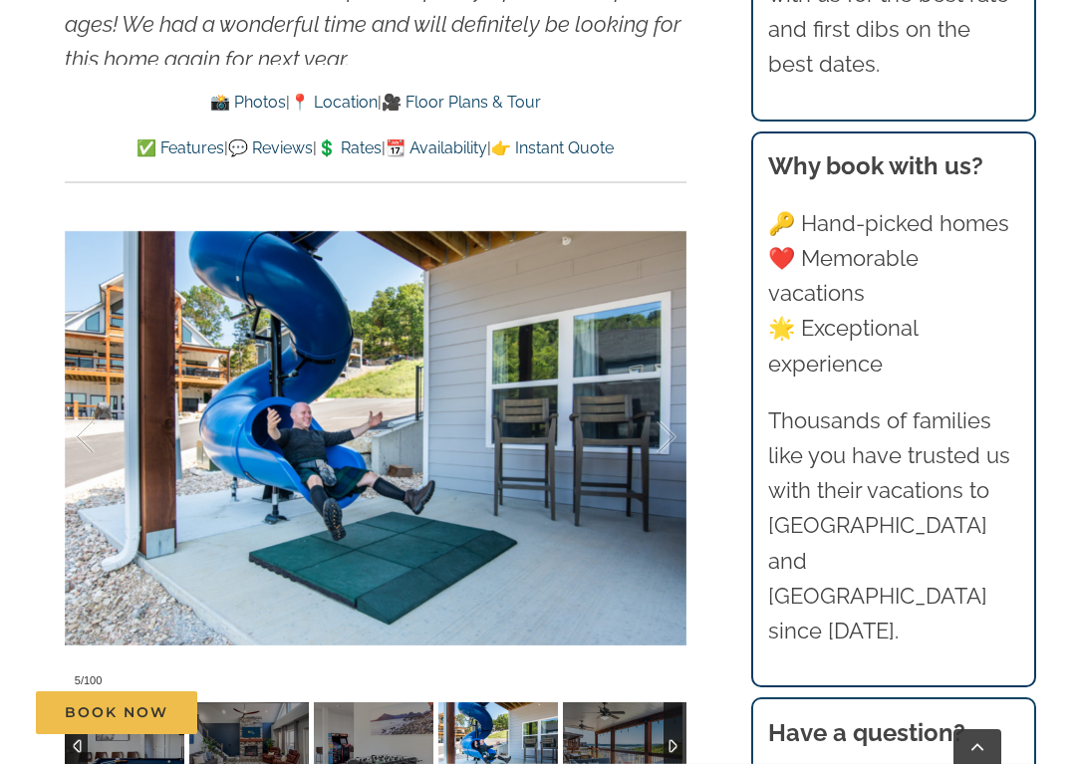
click at [670, 396] on div at bounding box center [646, 438] width 62 height 124
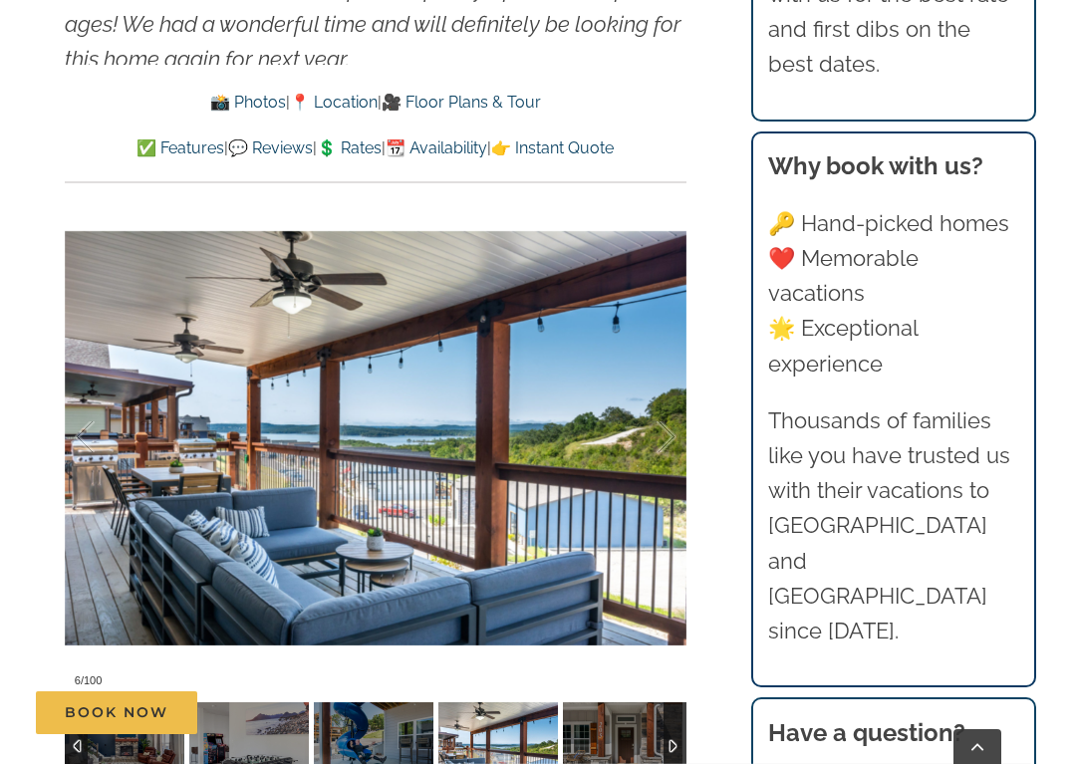
click at [668, 403] on div at bounding box center [646, 438] width 62 height 124
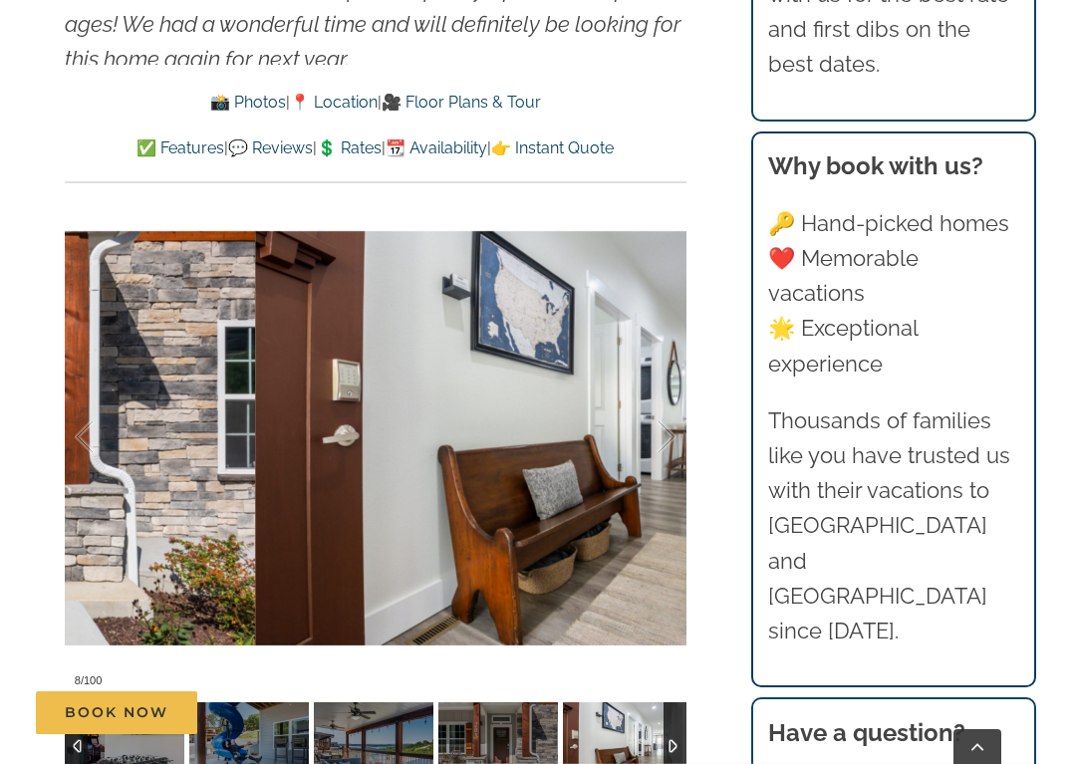
click at [668, 398] on div at bounding box center [646, 438] width 62 height 124
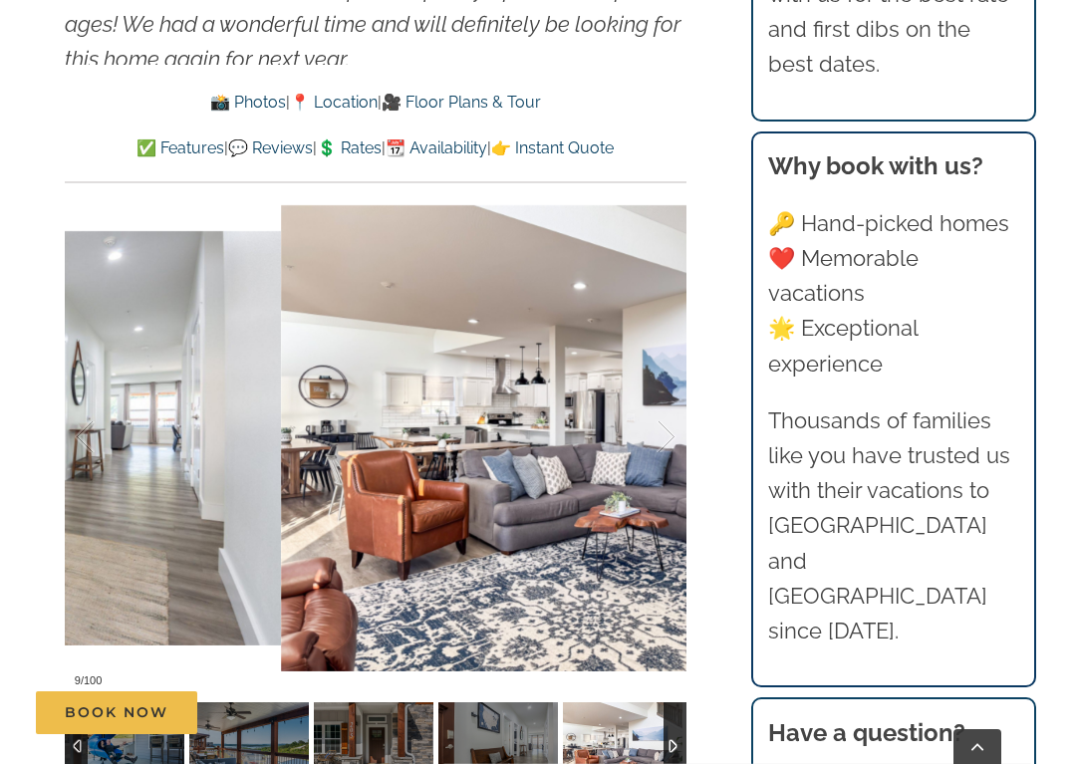
click at [669, 399] on div at bounding box center [646, 438] width 62 height 124
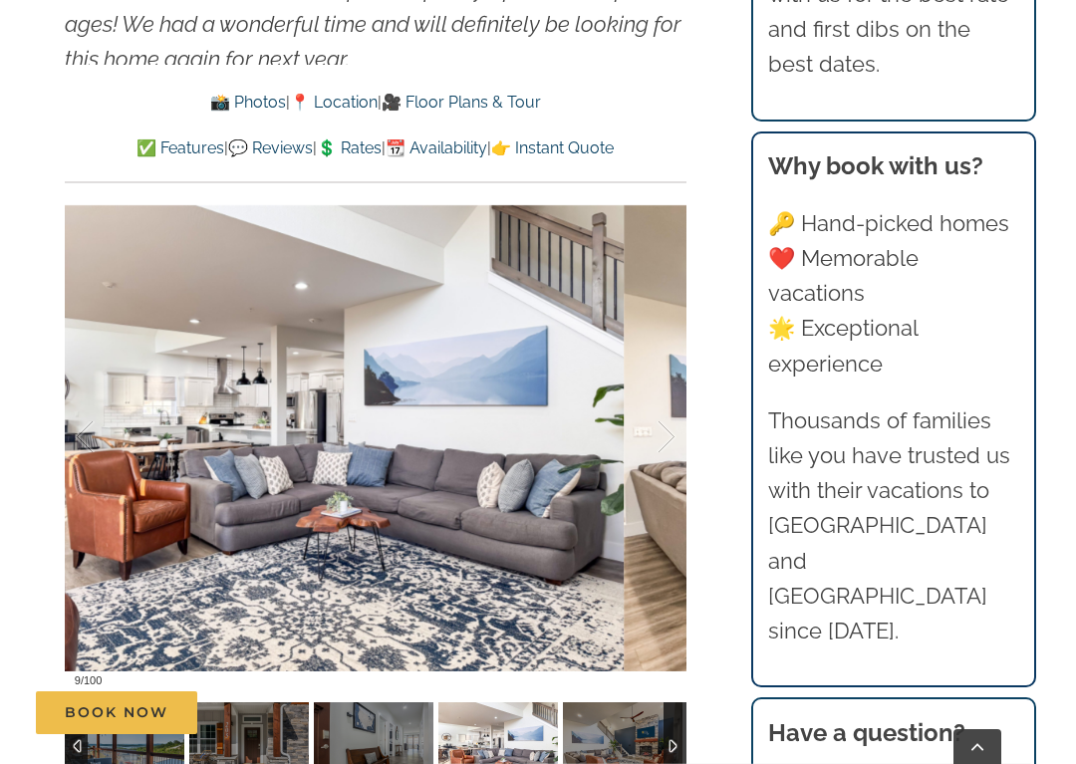
click at [673, 399] on div at bounding box center [646, 438] width 62 height 124
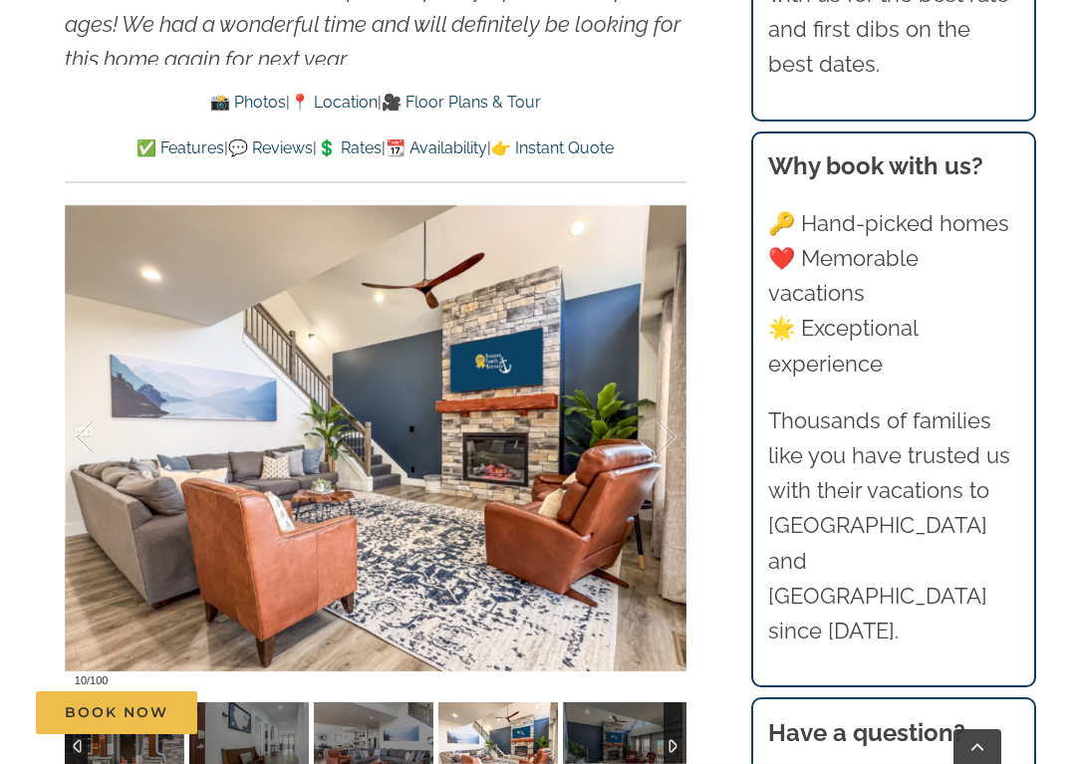
click at [674, 403] on div at bounding box center [646, 438] width 62 height 124
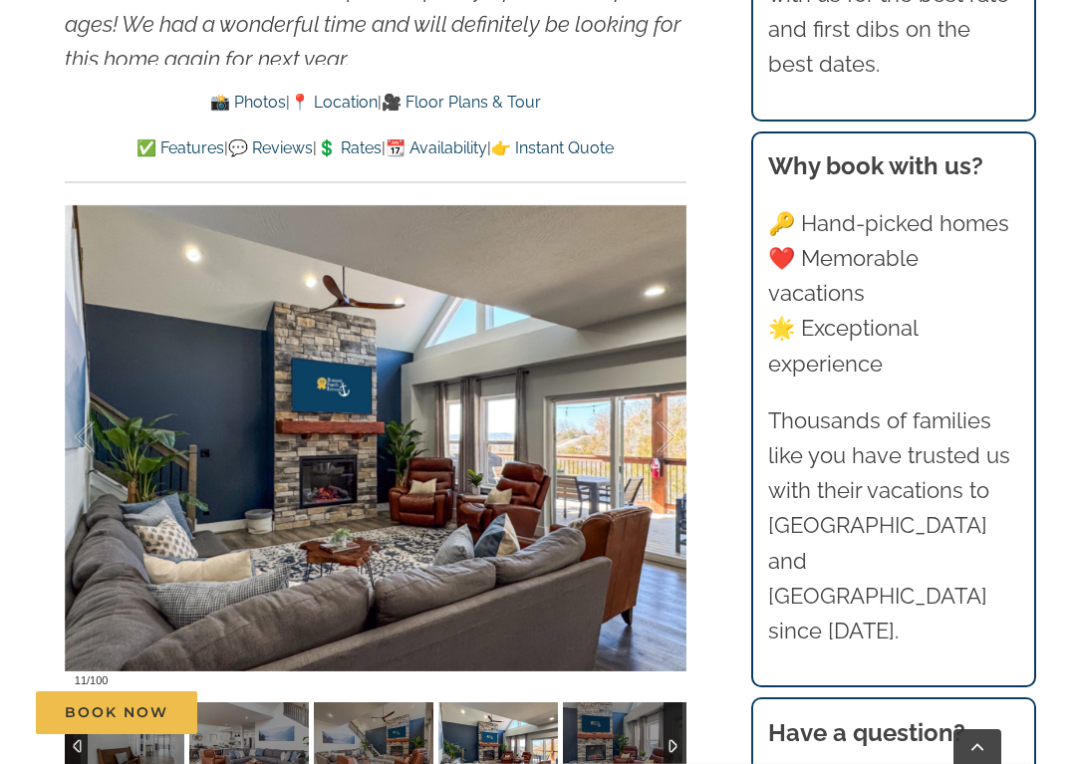
click at [672, 403] on div at bounding box center [646, 438] width 62 height 124
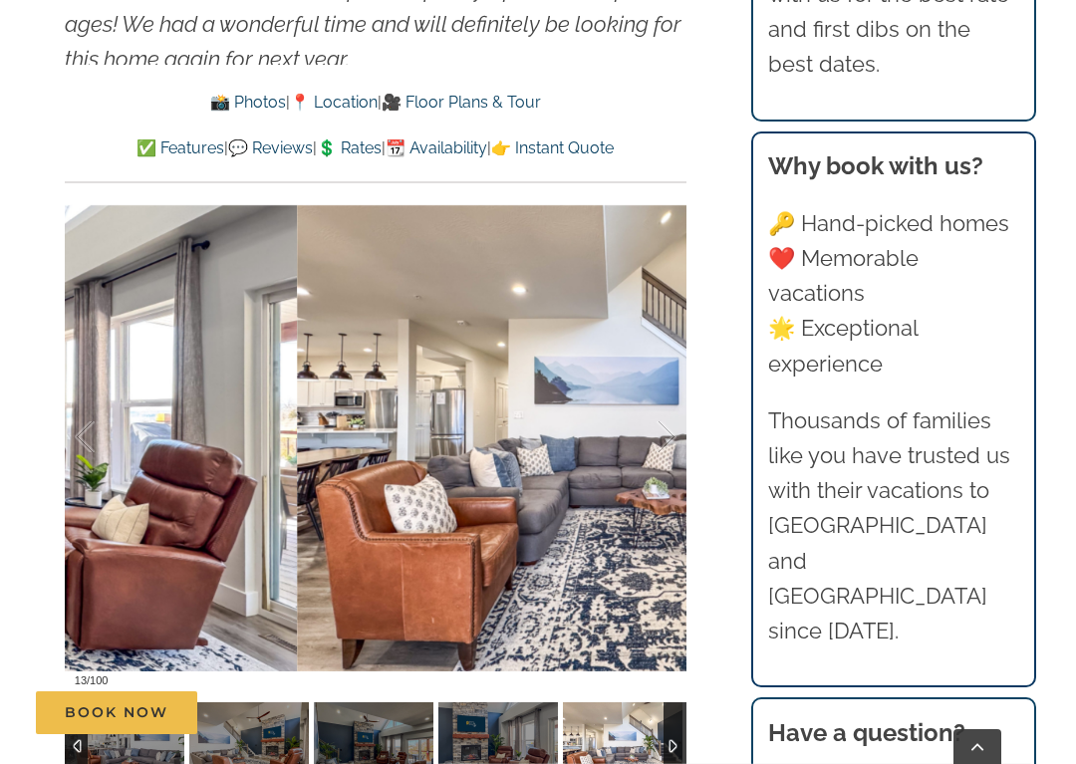
click at [666, 408] on div at bounding box center [646, 438] width 62 height 124
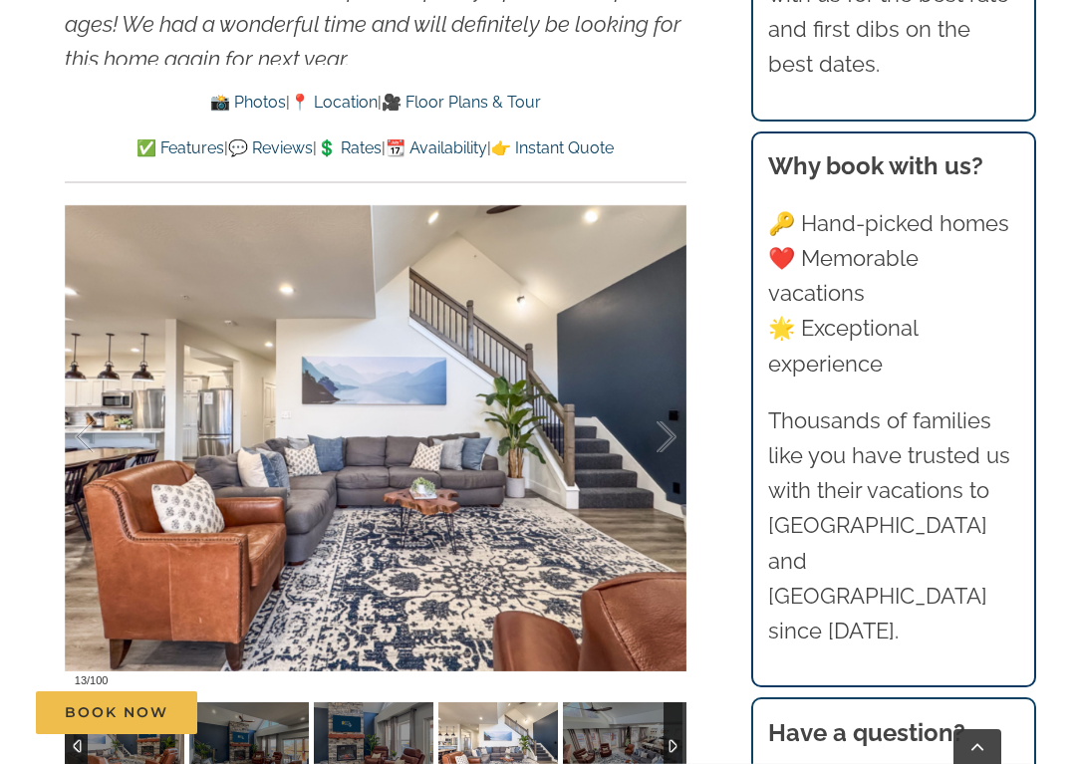
click at [667, 403] on div at bounding box center [646, 438] width 62 height 124
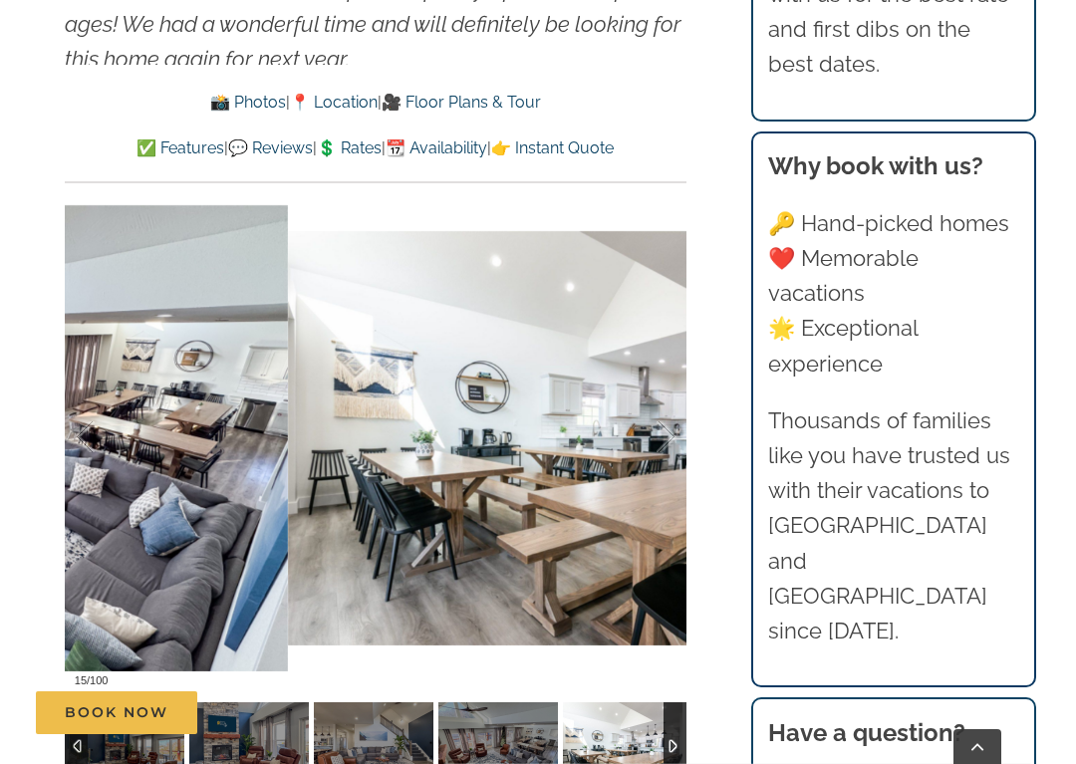
click at [671, 400] on div at bounding box center [646, 438] width 62 height 124
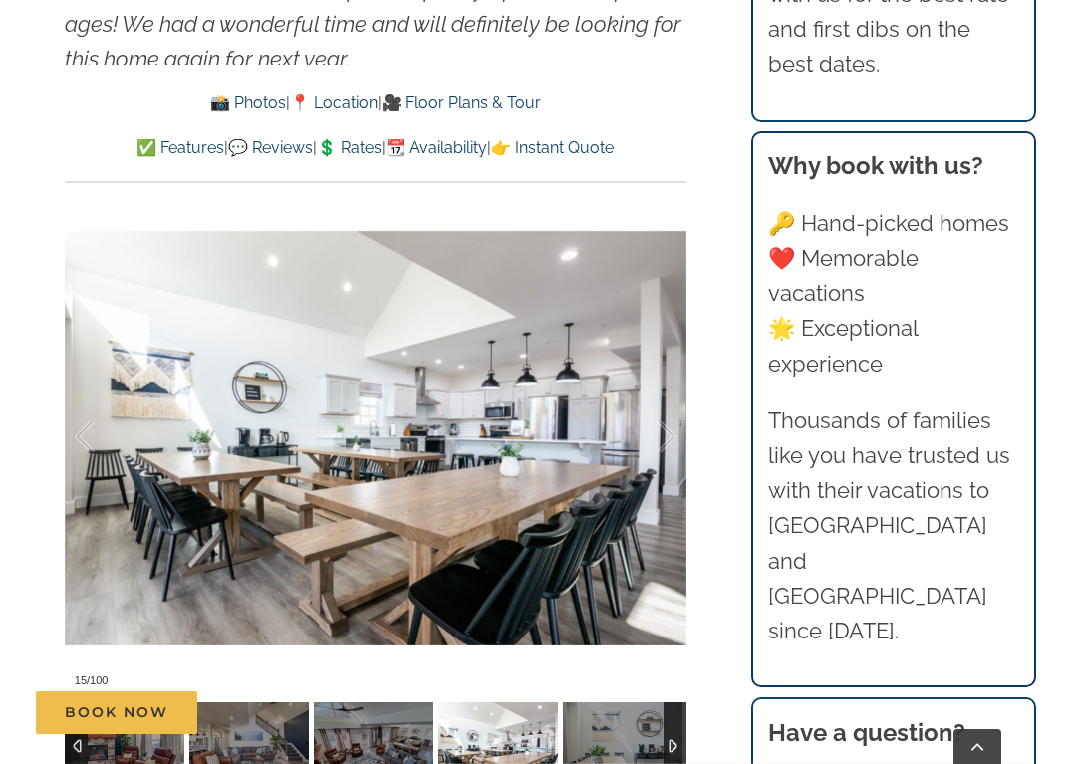
click at [675, 396] on div at bounding box center [646, 438] width 62 height 124
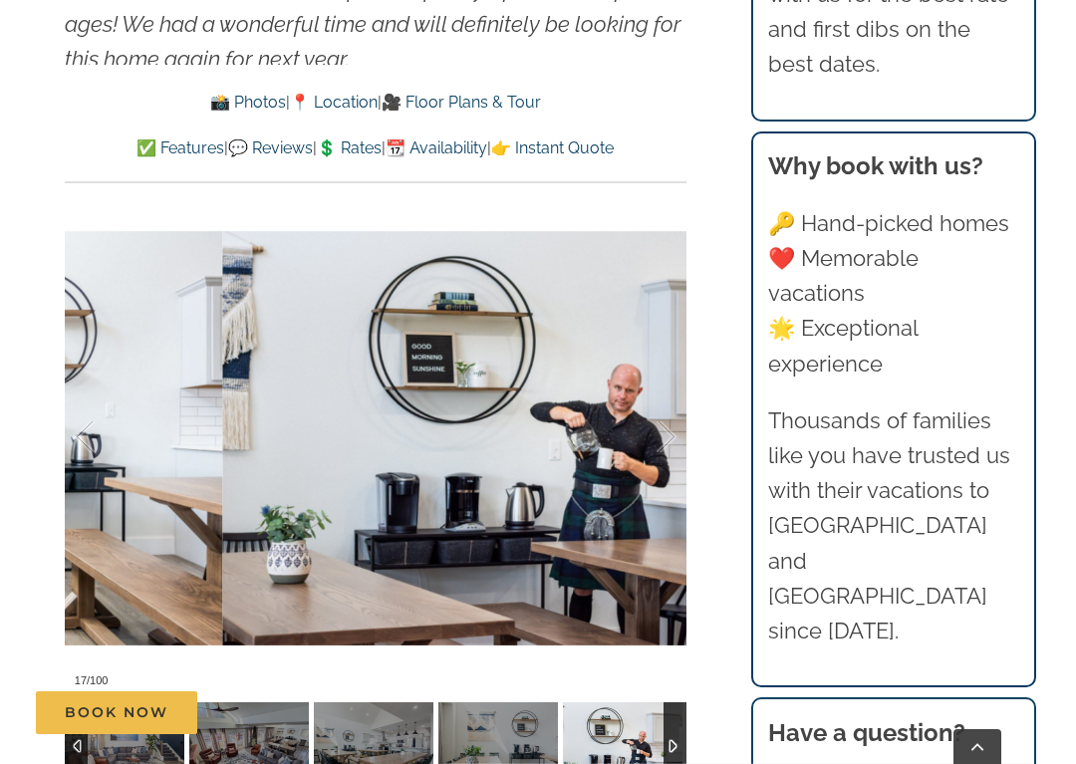
click at [674, 399] on div at bounding box center [646, 438] width 62 height 124
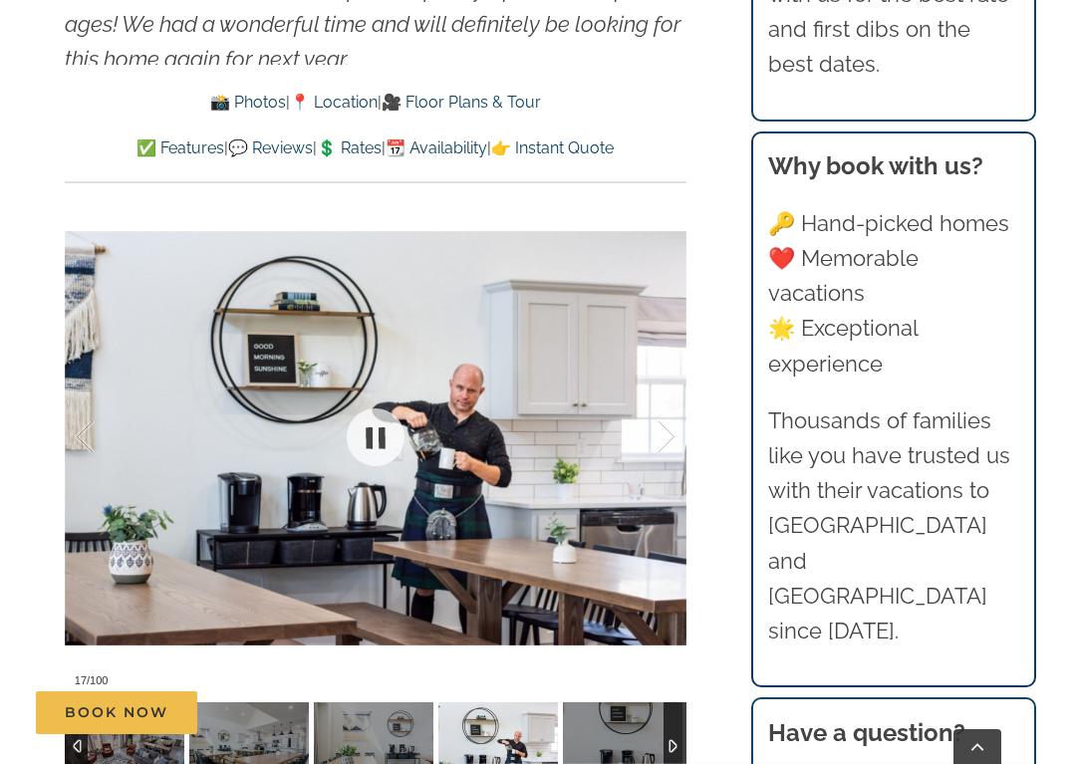
click at [668, 399] on div at bounding box center [646, 438] width 62 height 124
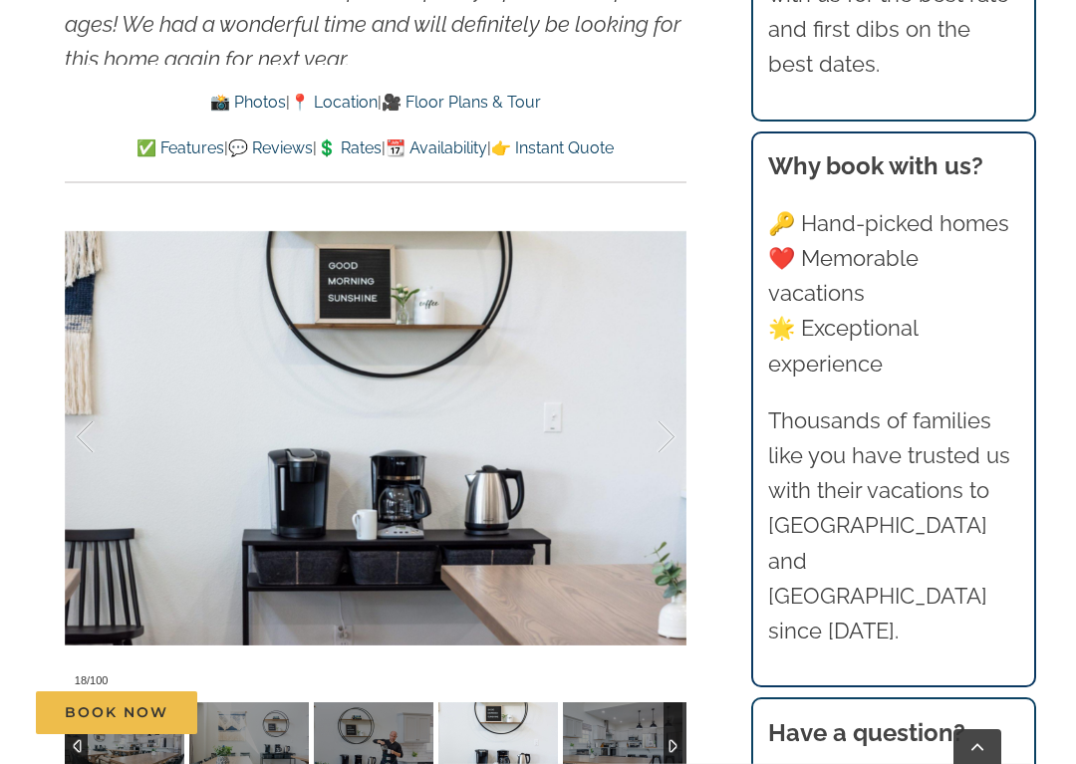
click at [675, 402] on div at bounding box center [646, 438] width 62 height 124
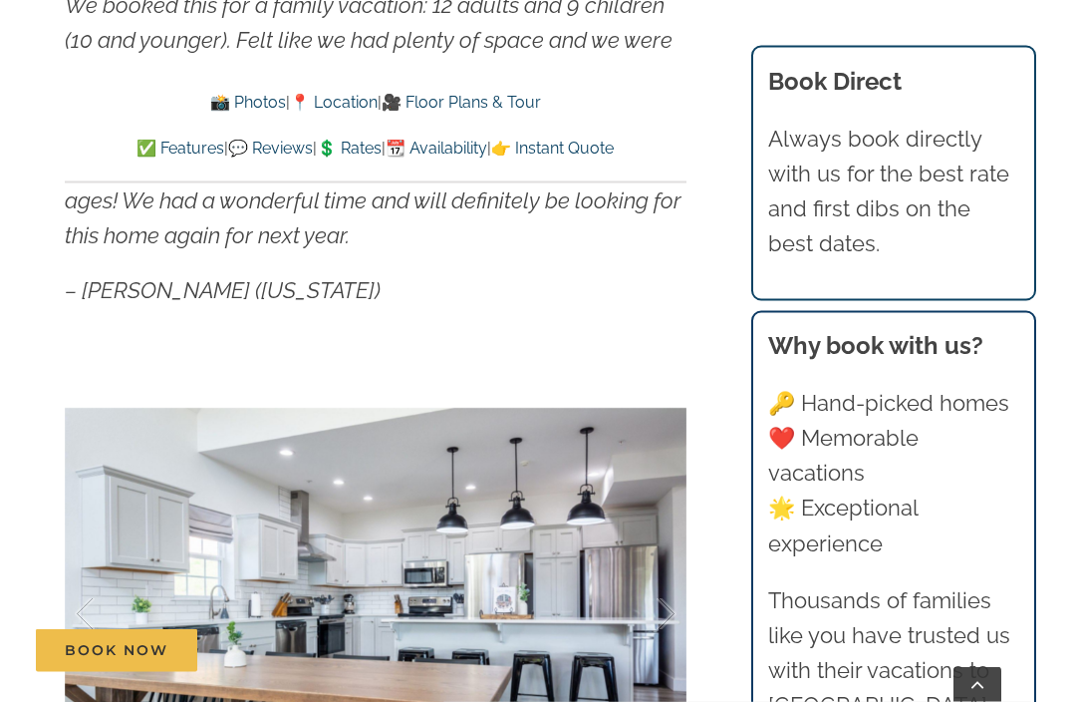
scroll to position [1224, 0]
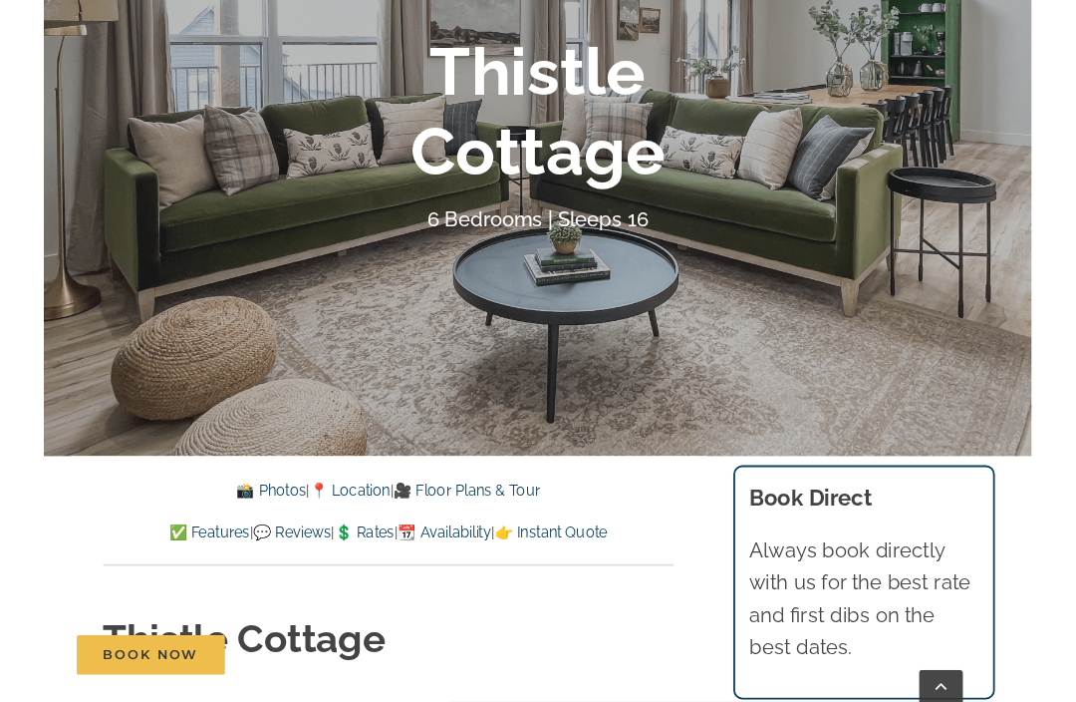
scroll to position [259, 0]
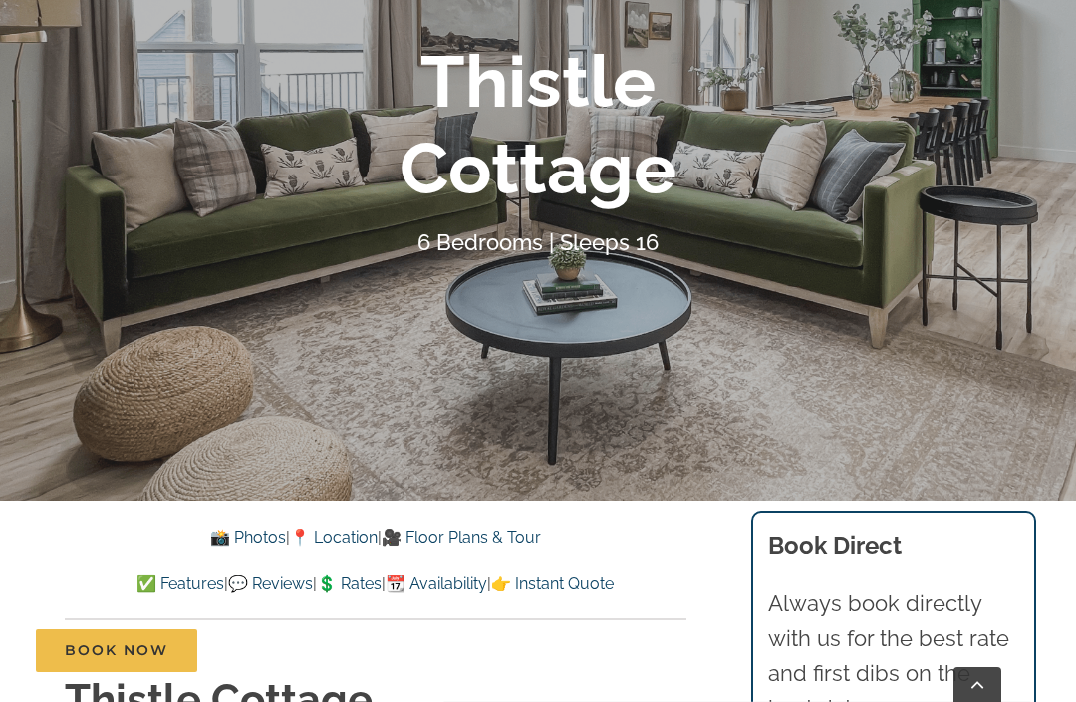
click at [217, 539] on link "📸 Photos" at bounding box center [248, 537] width 76 height 19
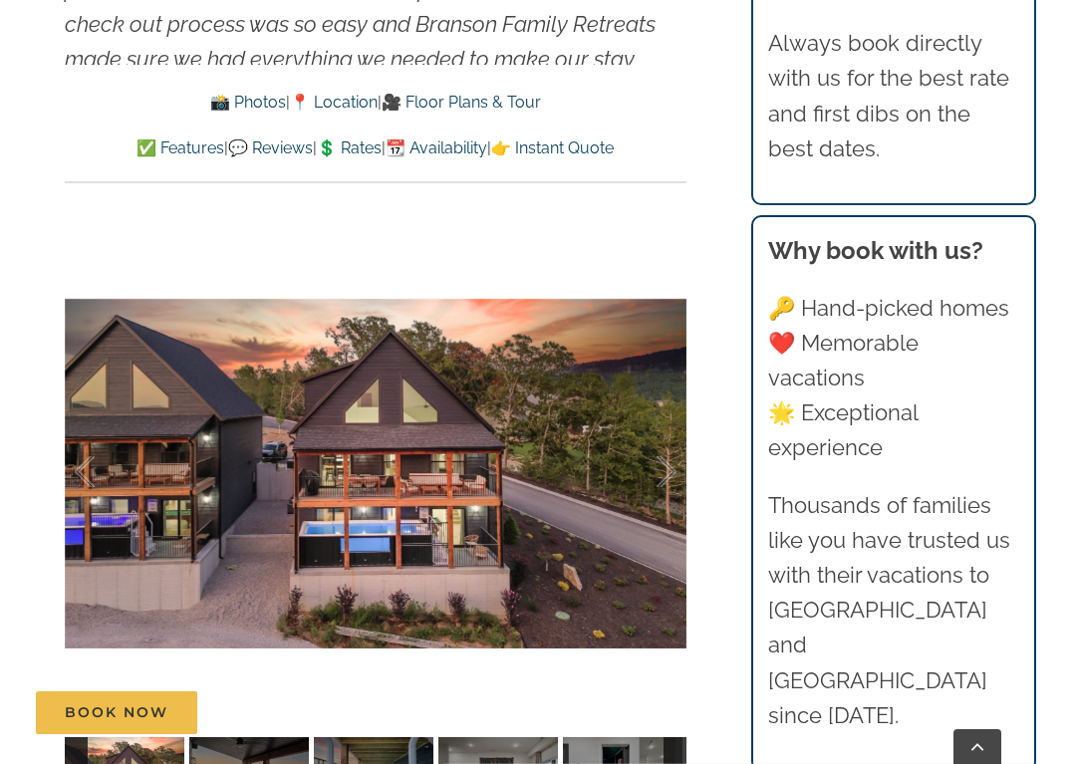
scroll to position [1361, 0]
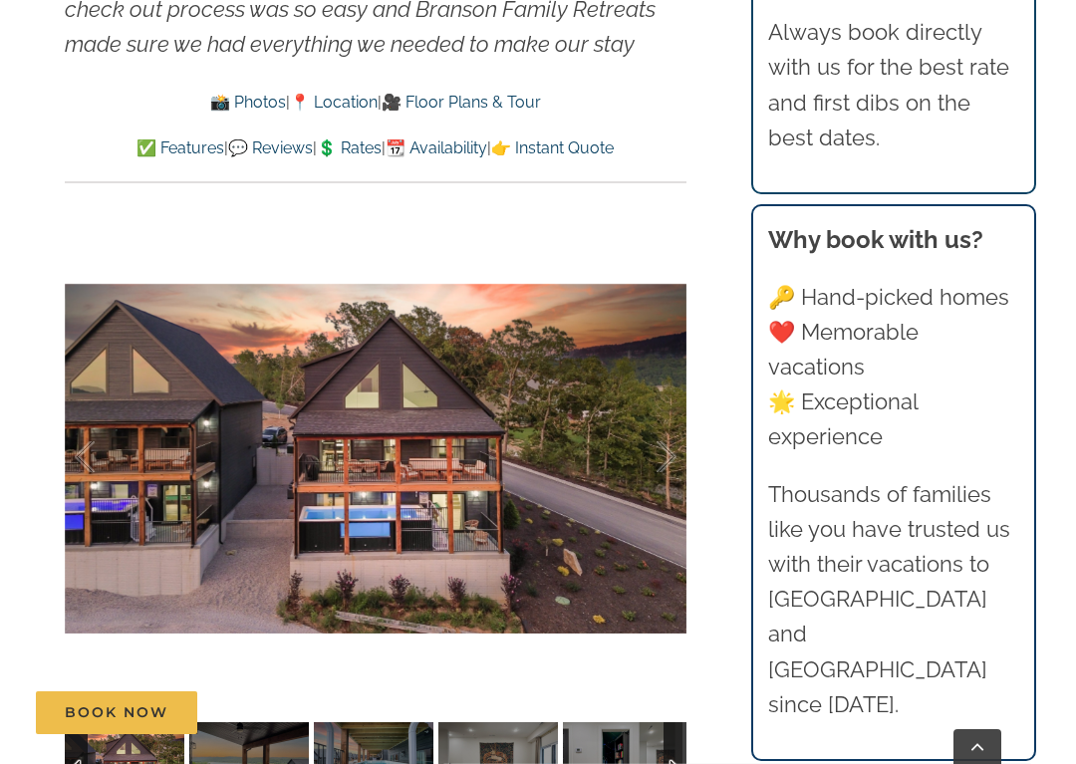
click at [671, 456] on div at bounding box center [646, 458] width 62 height 124
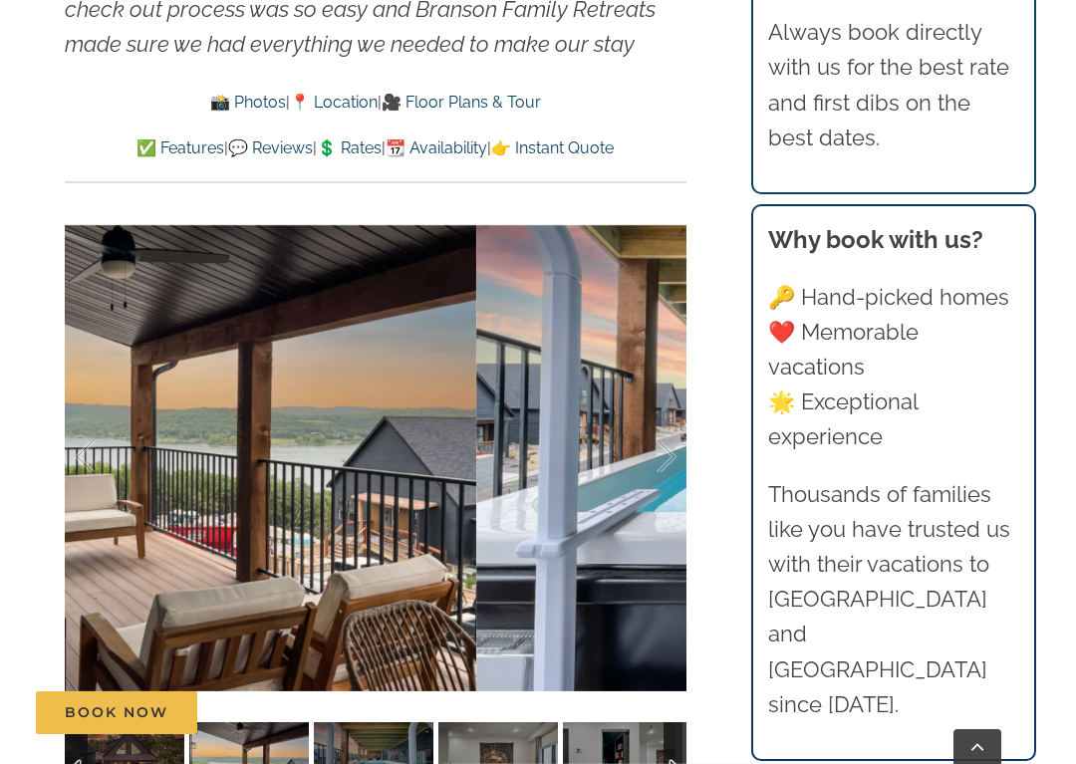
click at [676, 457] on div at bounding box center [646, 458] width 62 height 124
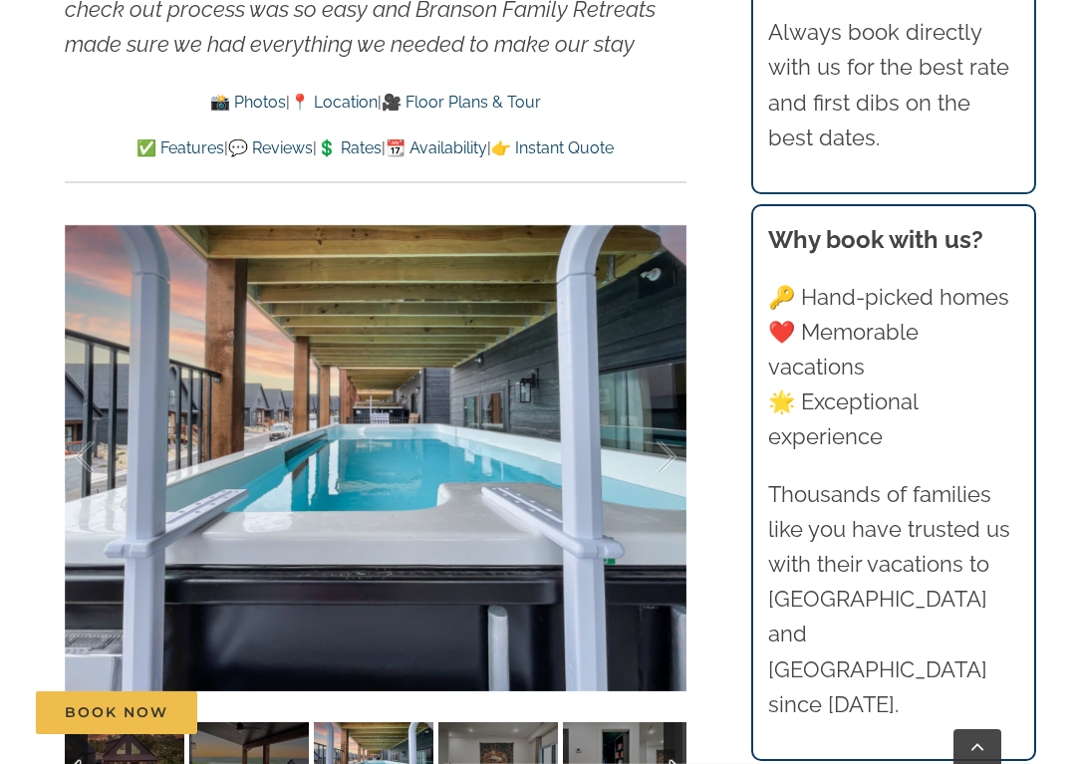
click at [674, 453] on div at bounding box center [646, 458] width 62 height 124
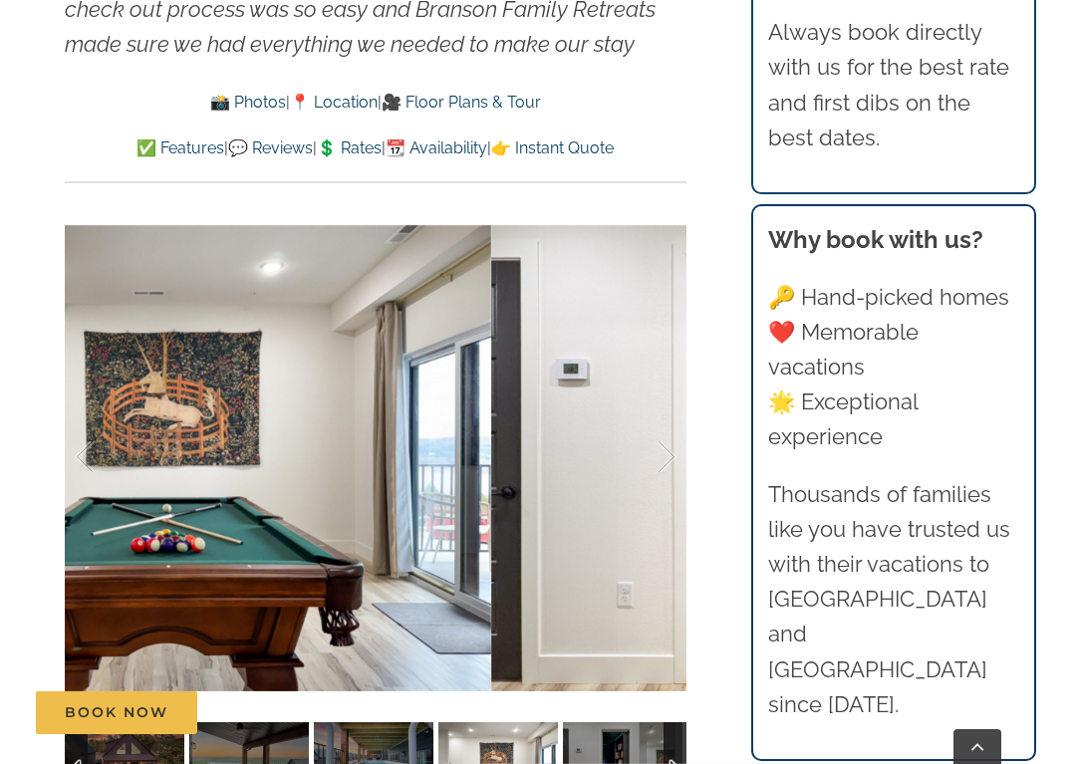
click at [669, 455] on div at bounding box center [646, 458] width 62 height 124
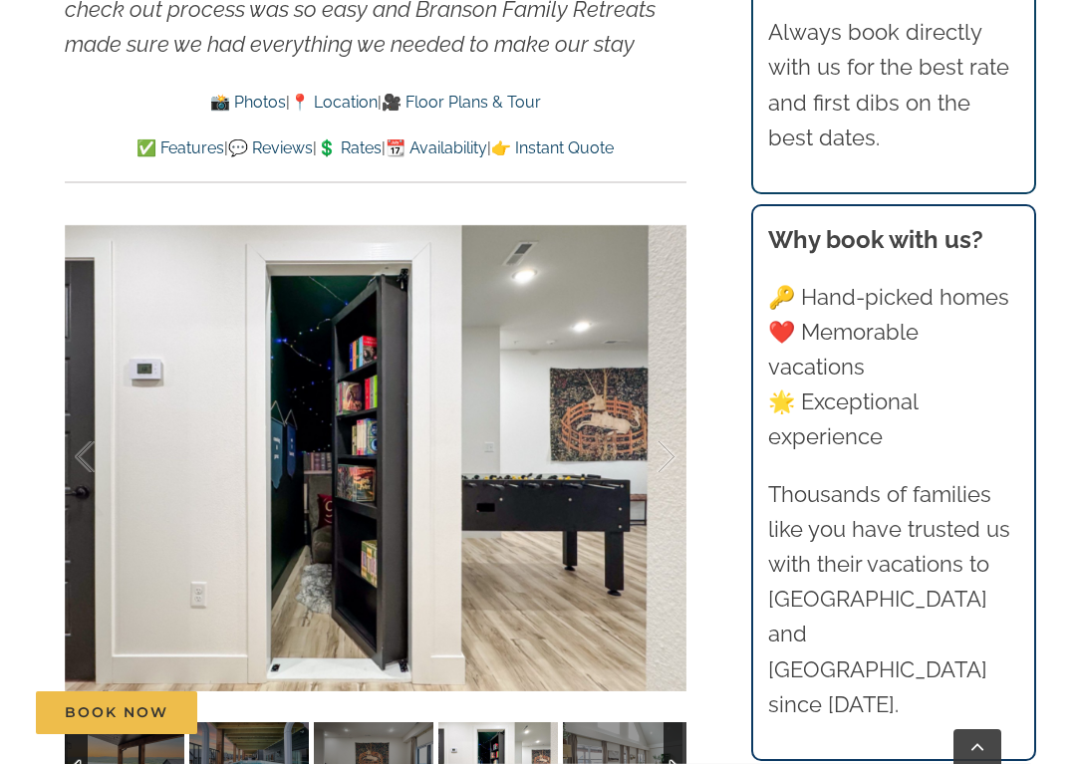
click at [672, 452] on div at bounding box center [646, 458] width 62 height 124
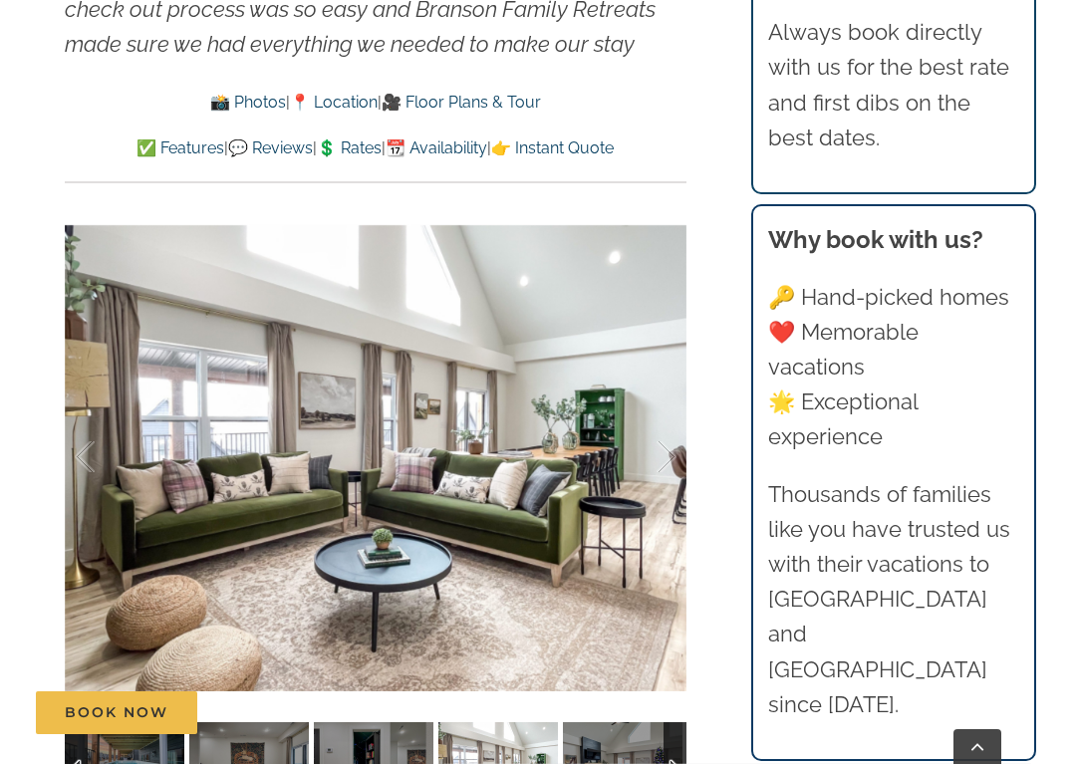
click at [664, 453] on div at bounding box center [646, 458] width 62 height 124
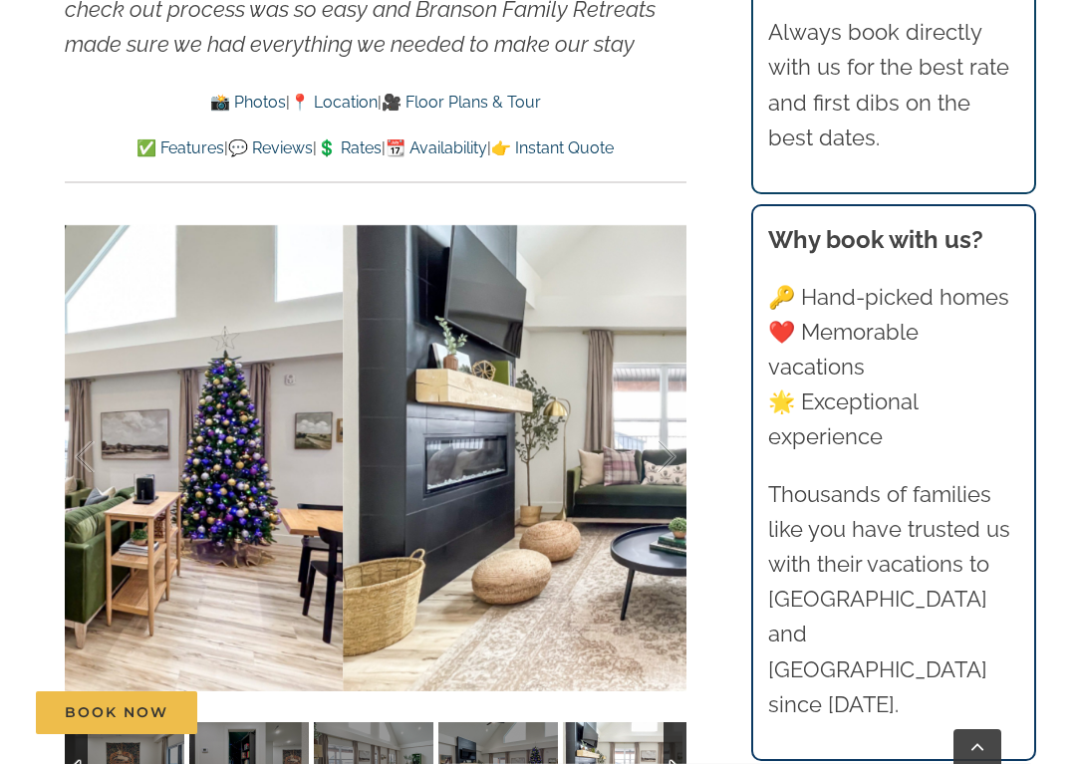
click at [671, 448] on div at bounding box center [646, 458] width 62 height 124
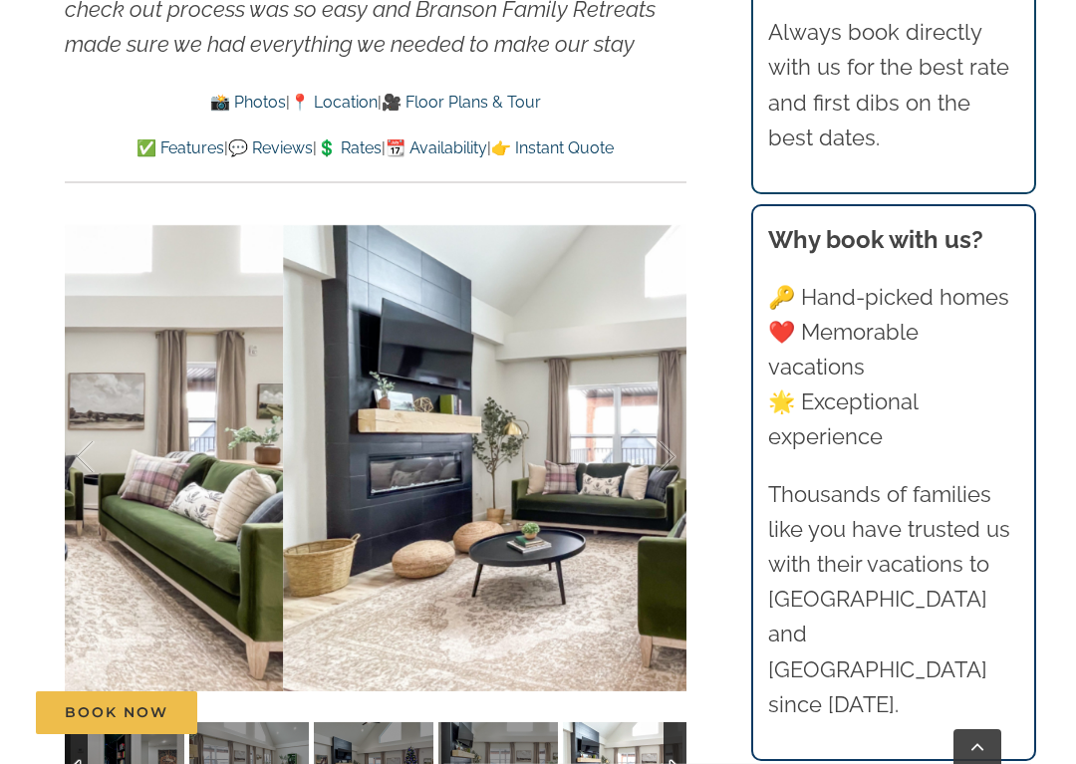
click at [667, 452] on div at bounding box center [646, 458] width 62 height 124
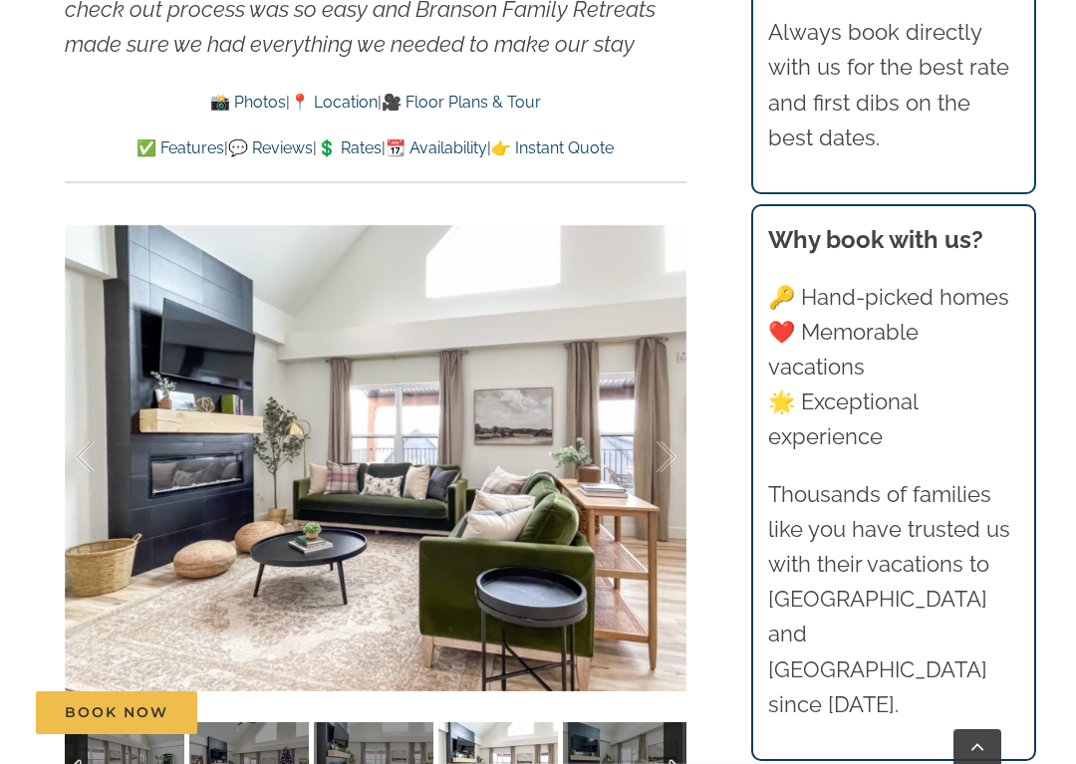
click at [671, 452] on div at bounding box center [646, 458] width 62 height 124
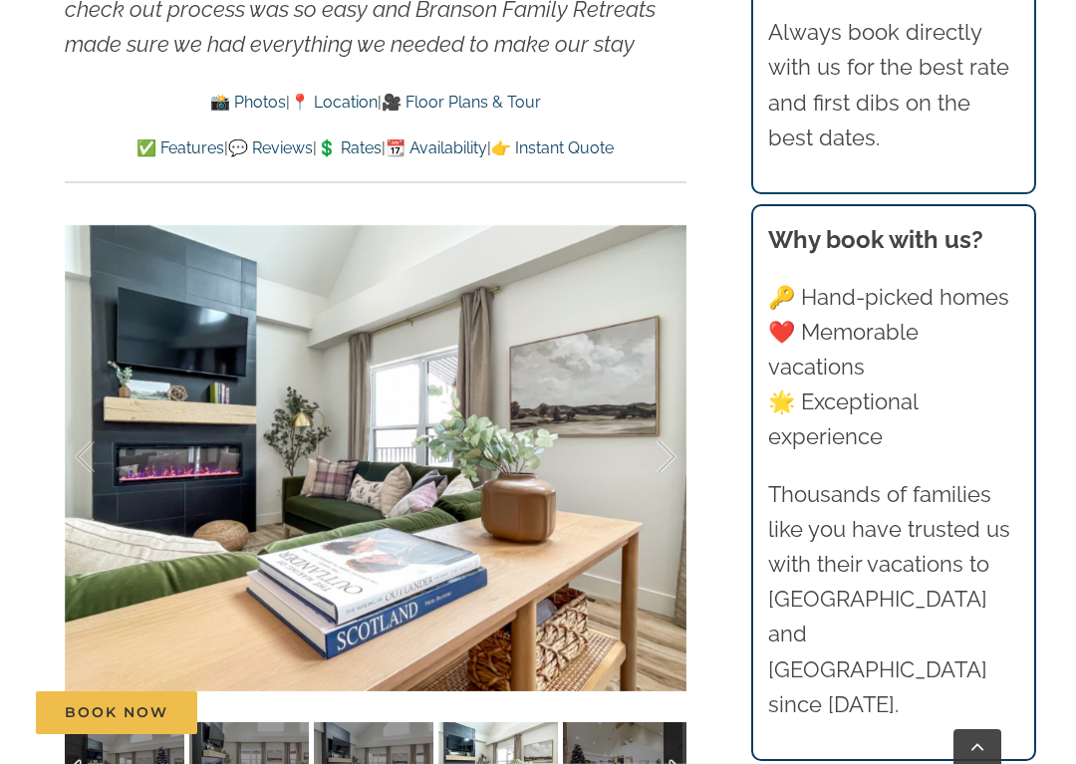
click at [672, 450] on div at bounding box center [646, 458] width 62 height 124
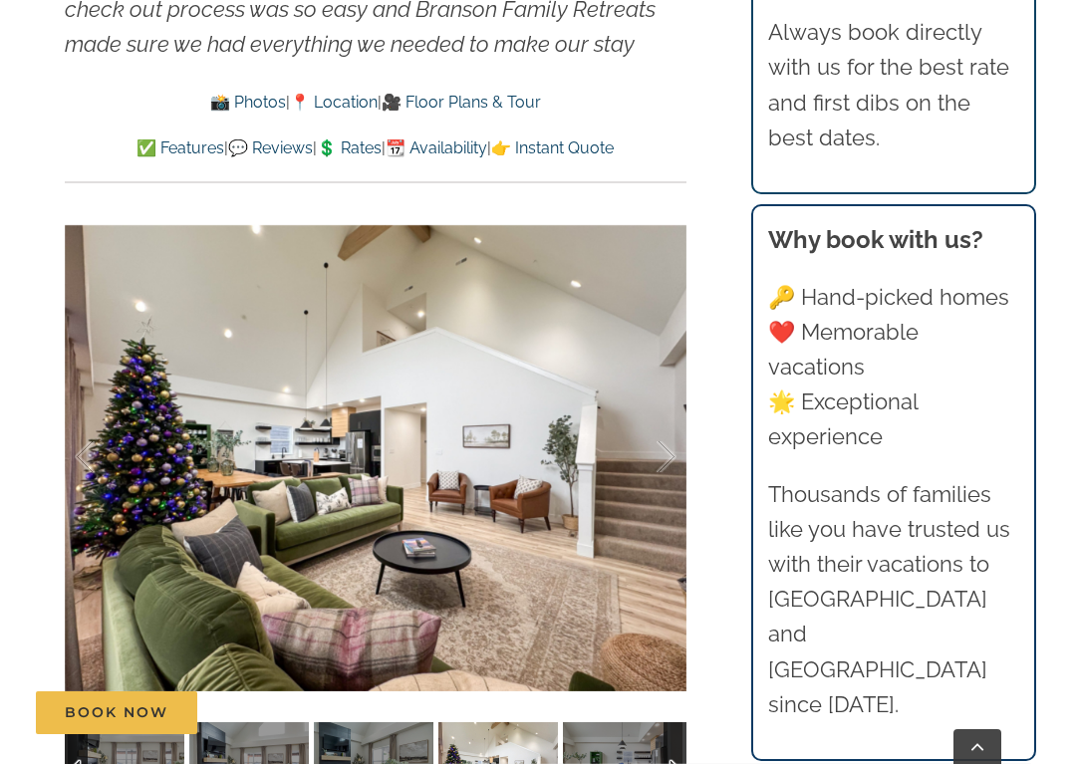
click at [669, 456] on div at bounding box center [646, 458] width 62 height 124
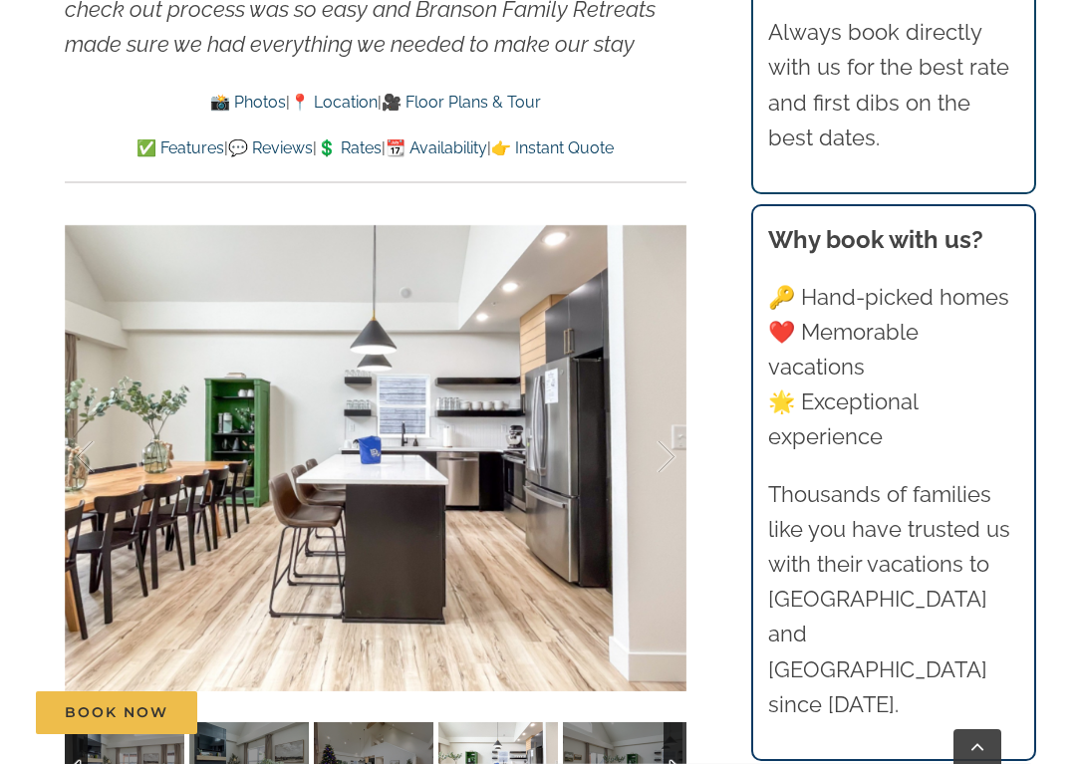
click at [668, 457] on div at bounding box center [646, 458] width 62 height 124
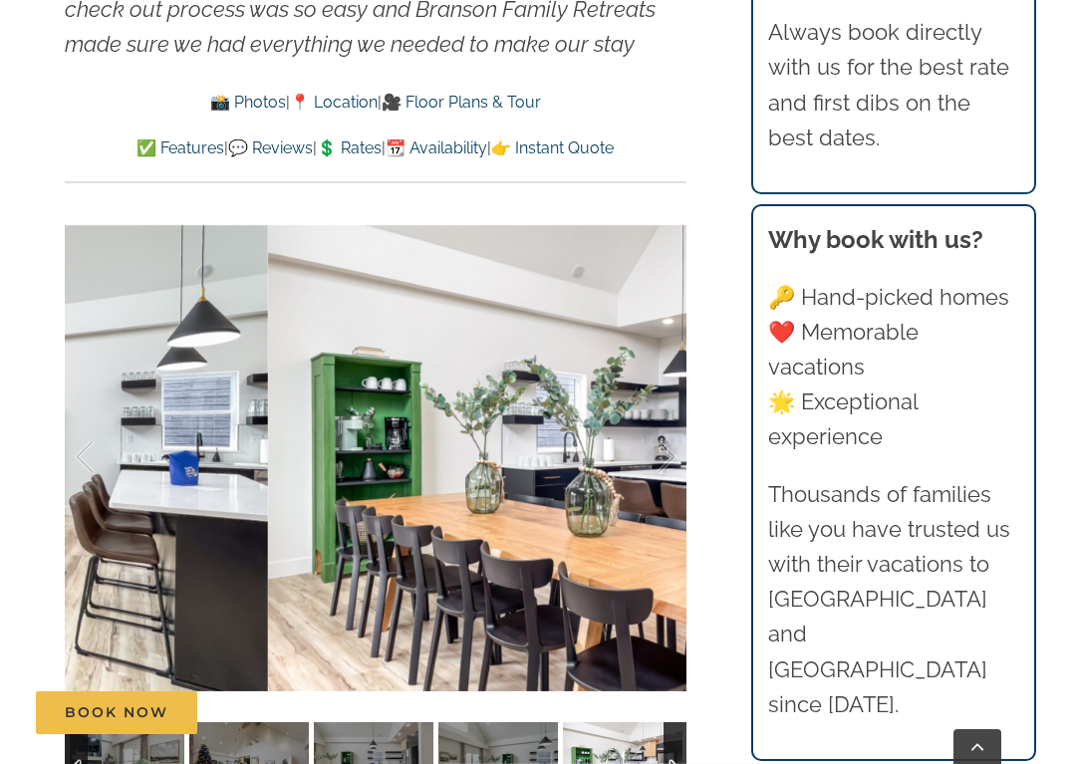
click at [667, 456] on div at bounding box center [646, 458] width 62 height 124
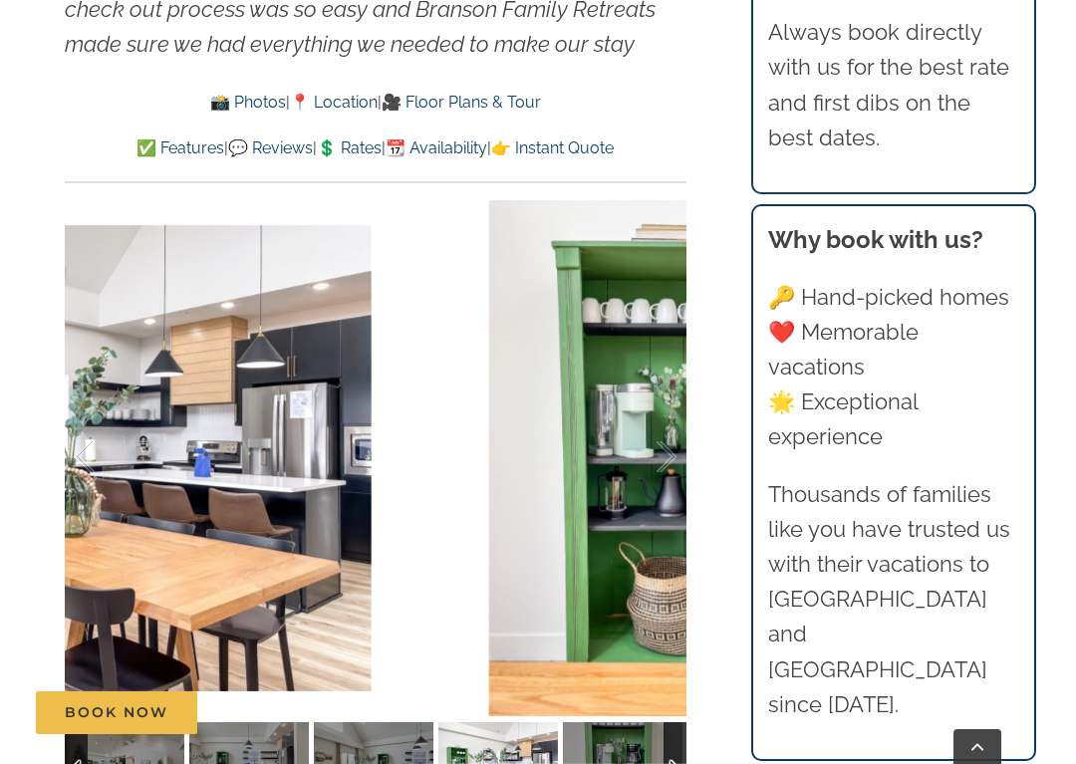
click at [670, 454] on div at bounding box center [646, 458] width 62 height 124
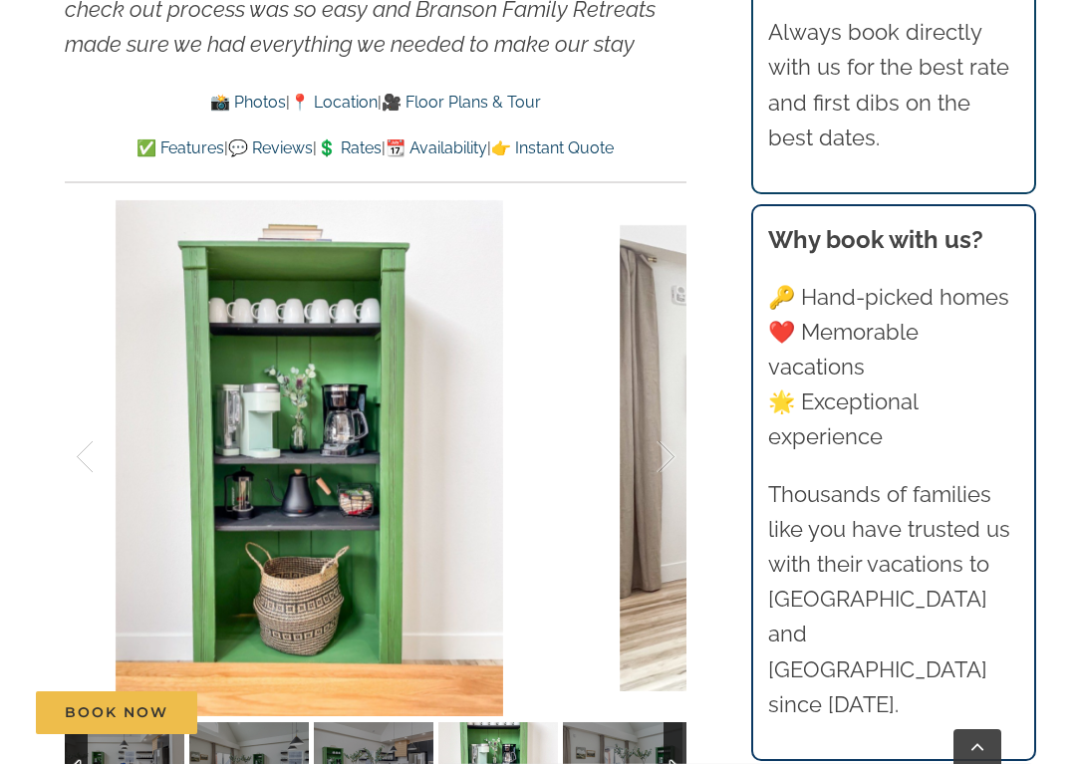
click at [672, 451] on div at bounding box center [646, 458] width 62 height 124
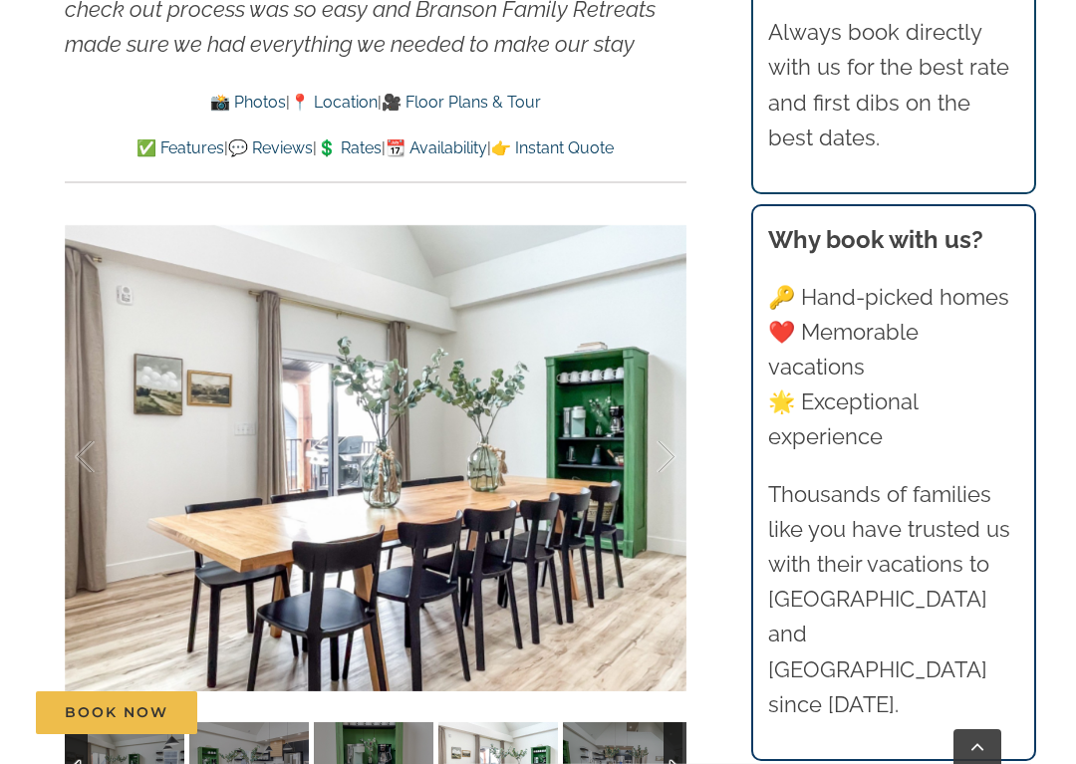
click at [671, 452] on div at bounding box center [646, 458] width 62 height 124
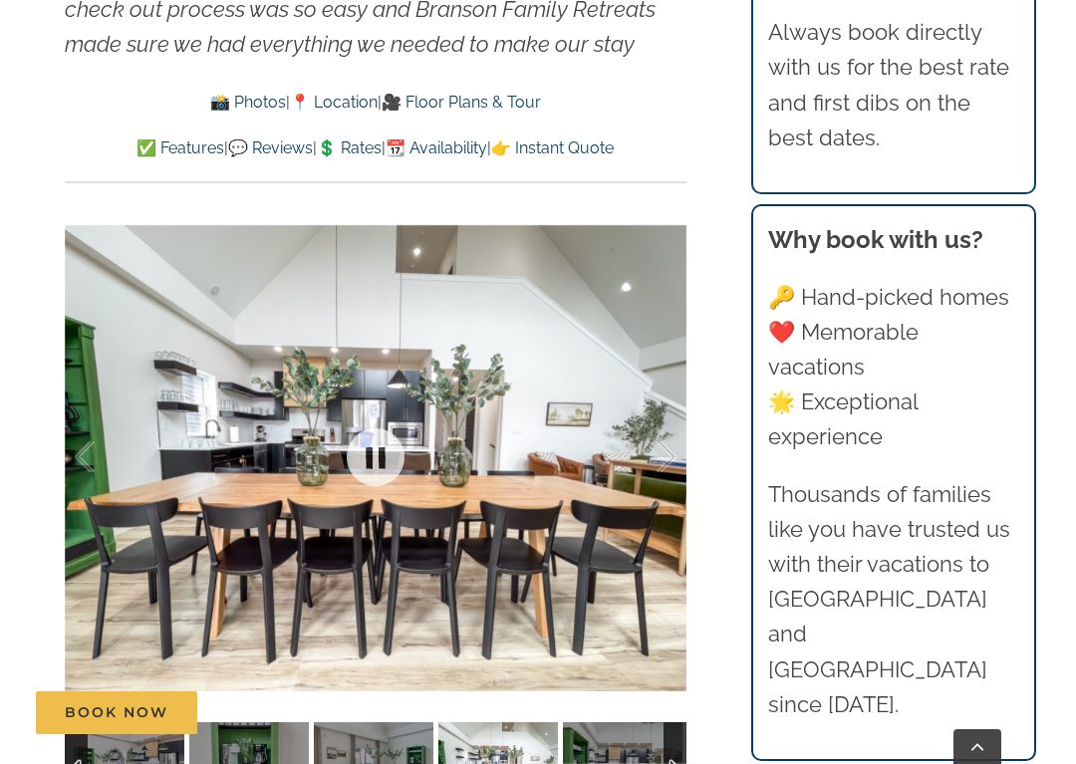
click at [669, 442] on div at bounding box center [646, 458] width 62 height 124
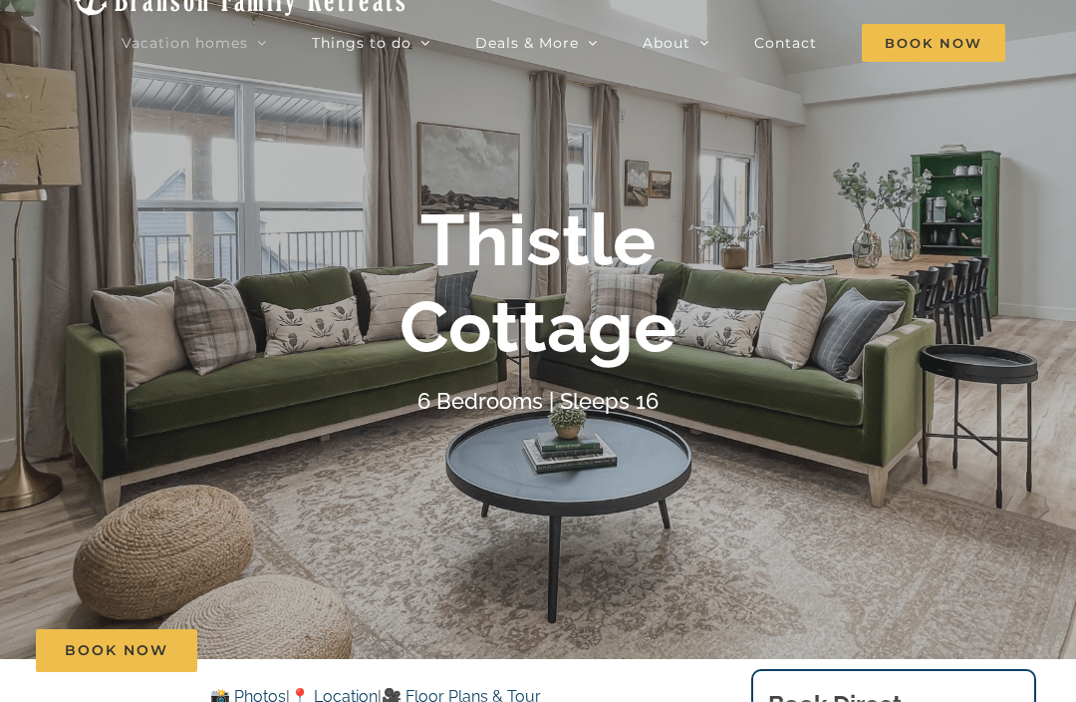
scroll to position [36, 0]
